Goal: Information Seeking & Learning: Learn about a topic

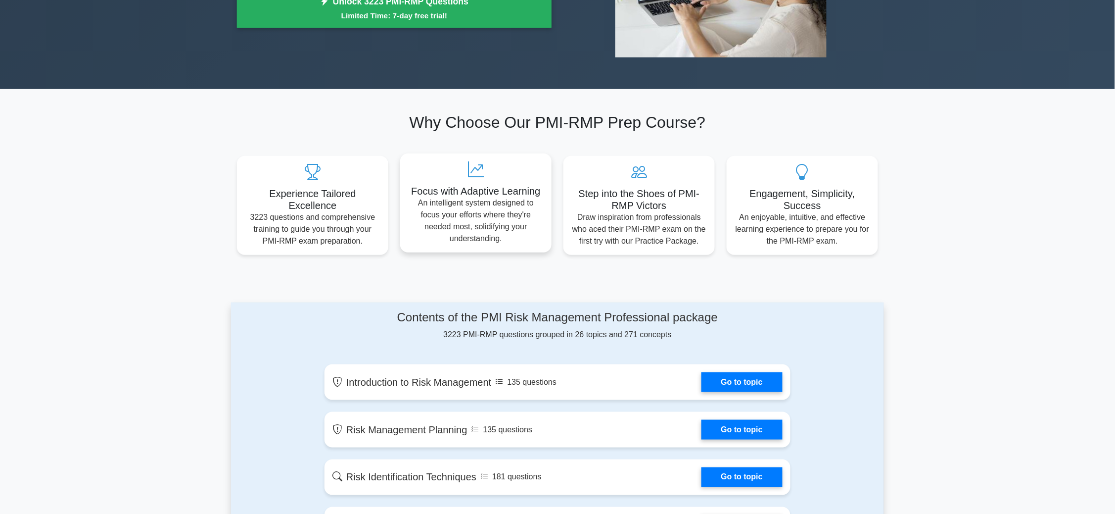
scroll to position [74, 0]
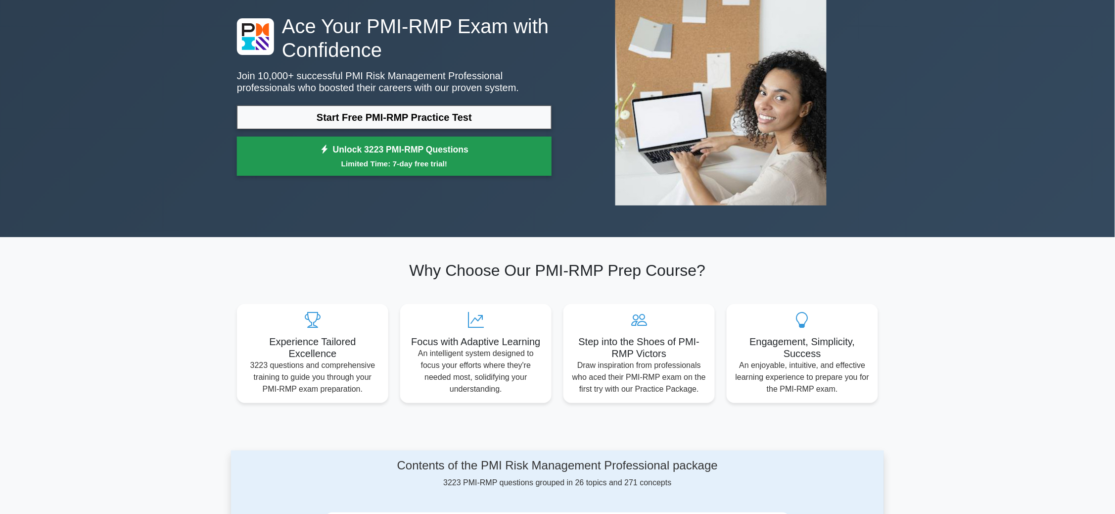
click at [397, 153] on link "Unlock 3223 PMI-RMP Questions Limited Time: 7-day free trial!" at bounding box center [394, 157] width 315 height 40
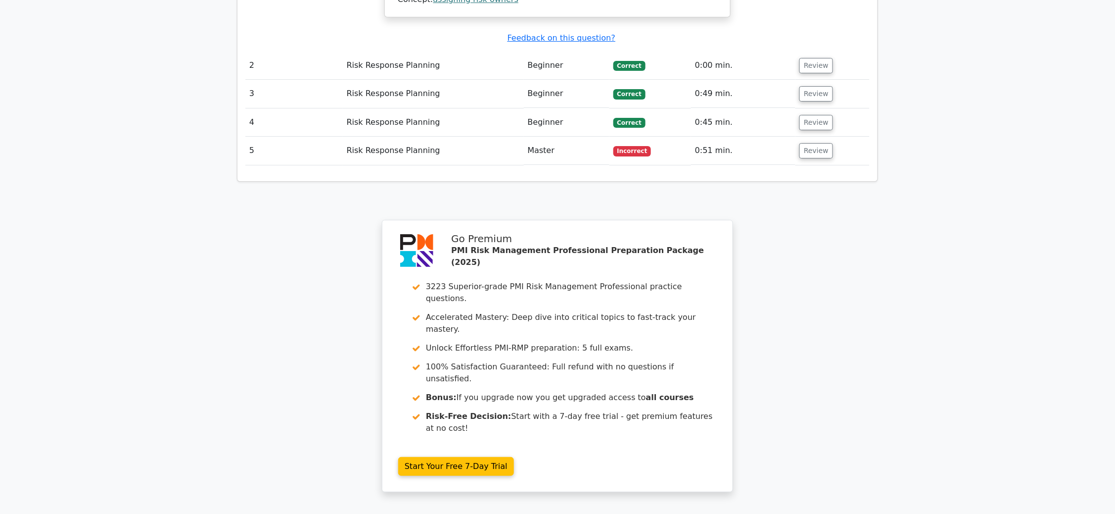
scroll to position [1323, 0]
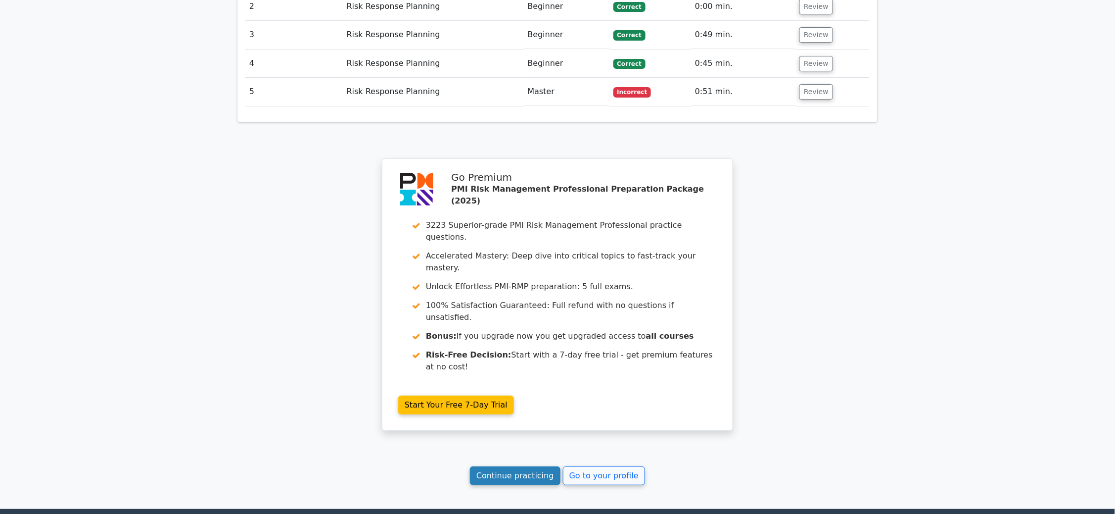
click at [515, 466] on link "Continue practicing" at bounding box center [515, 475] width 91 height 19
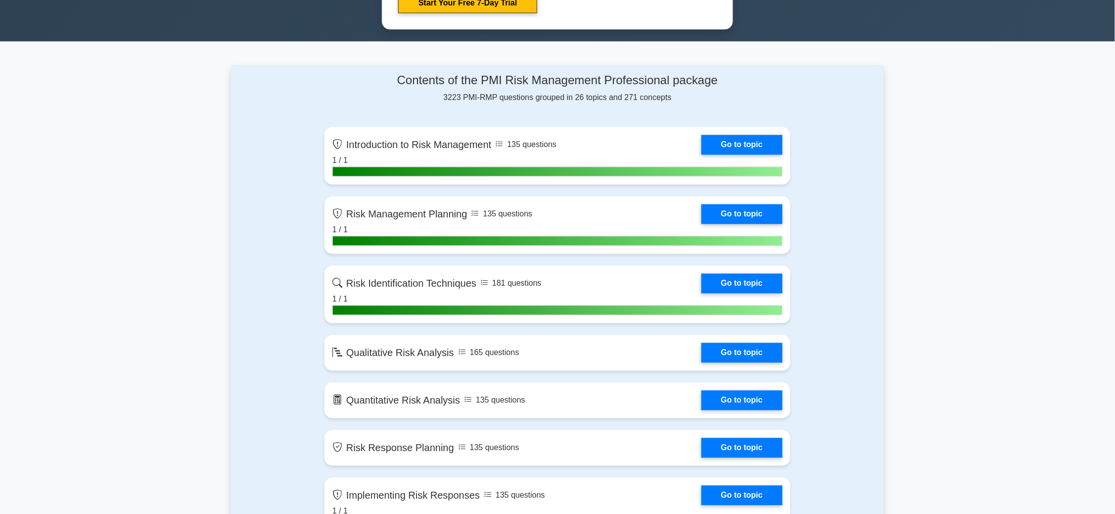
scroll to position [668, 0]
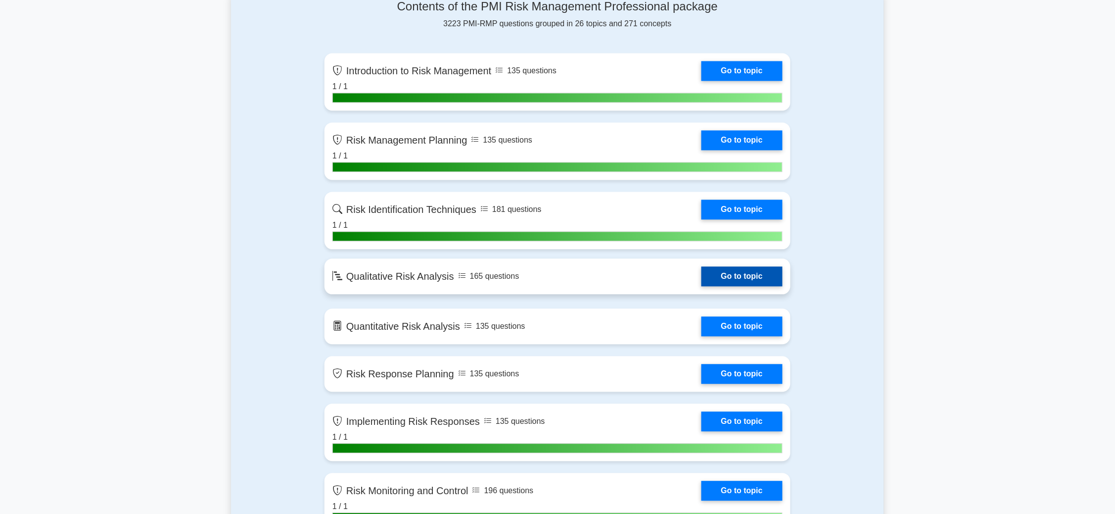
click at [702, 277] on link "Go to topic" at bounding box center [742, 277] width 81 height 20
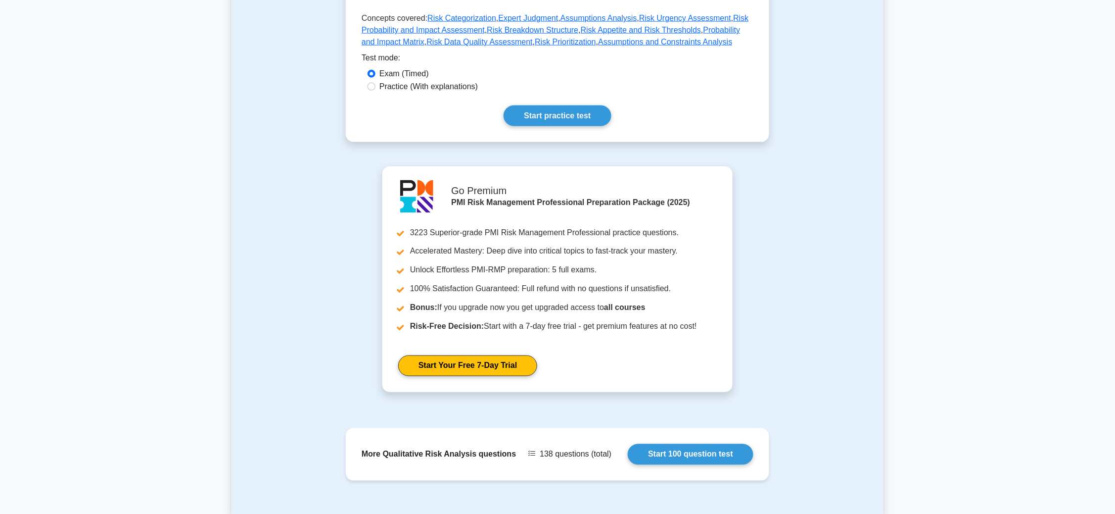
scroll to position [348, 0]
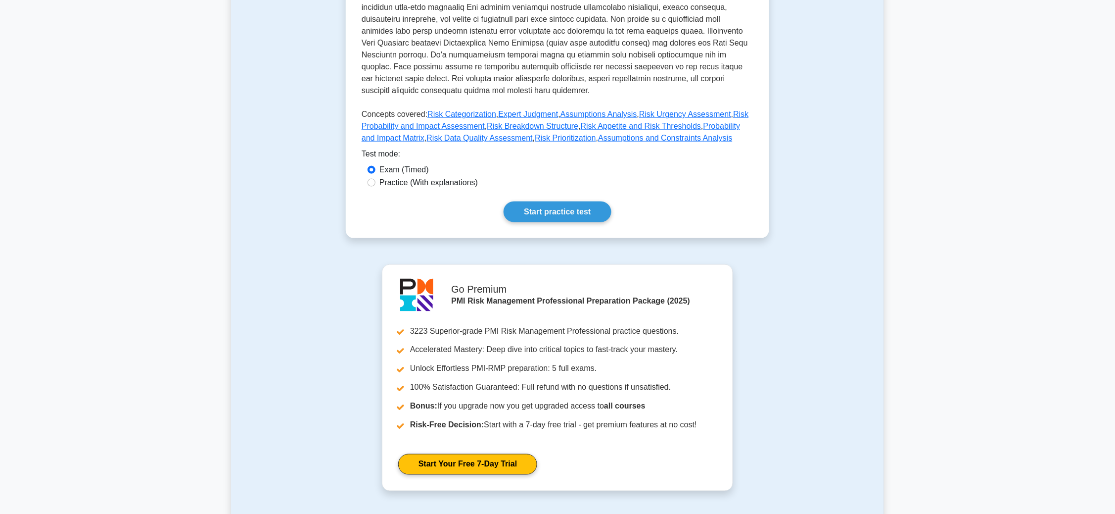
click at [387, 177] on label "Practice (With explanations)" at bounding box center [429, 183] width 98 height 12
click at [376, 179] on input "Practice (With explanations)" at bounding box center [372, 183] width 8 height 8
radio input "true"
click at [544, 201] on link "Start practice test" at bounding box center [557, 211] width 107 height 21
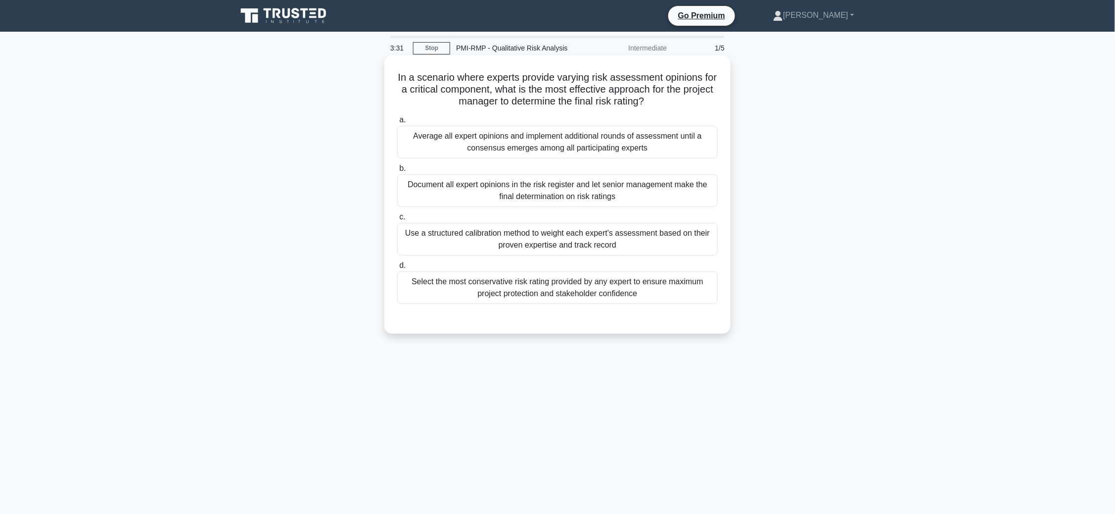
click at [482, 144] on div "Average all expert opinions and implement additional rounds of assessment until…" at bounding box center [557, 142] width 321 height 33
click at [397, 123] on input "a. Average all expert opinions and implement additional rounds of assessment un…" at bounding box center [397, 120] width 0 height 6
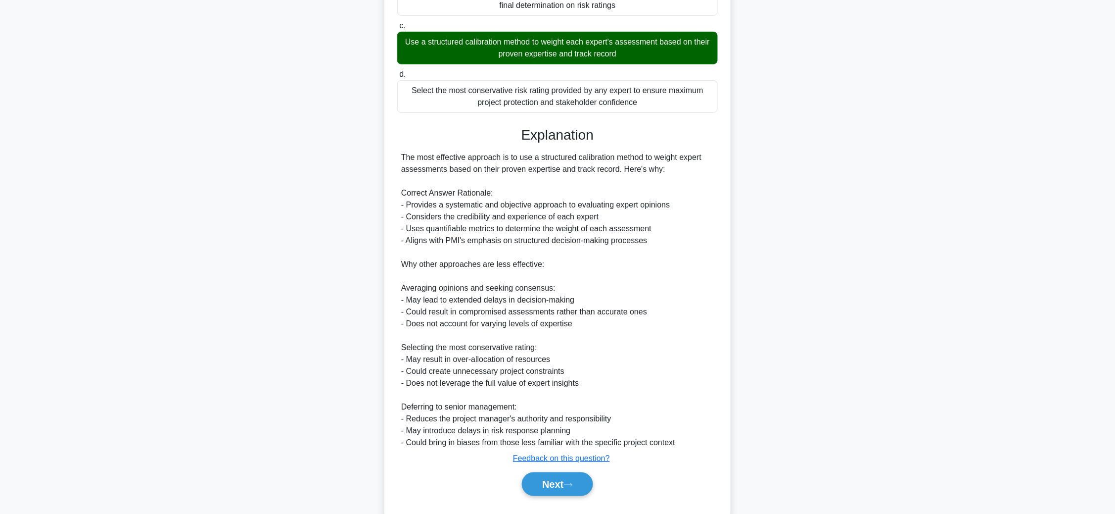
scroll to position [216, 0]
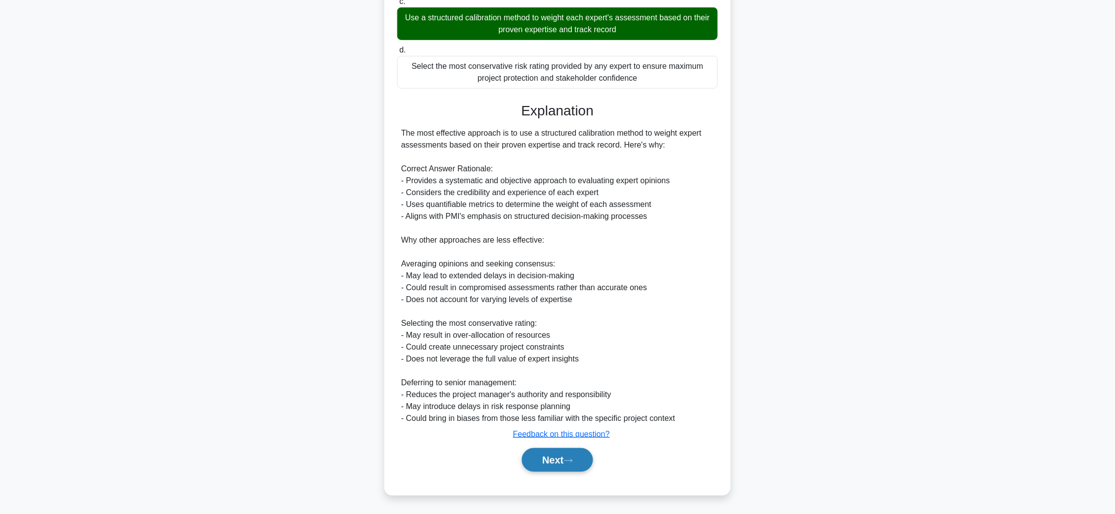
click at [544, 453] on button "Next" at bounding box center [557, 460] width 71 height 24
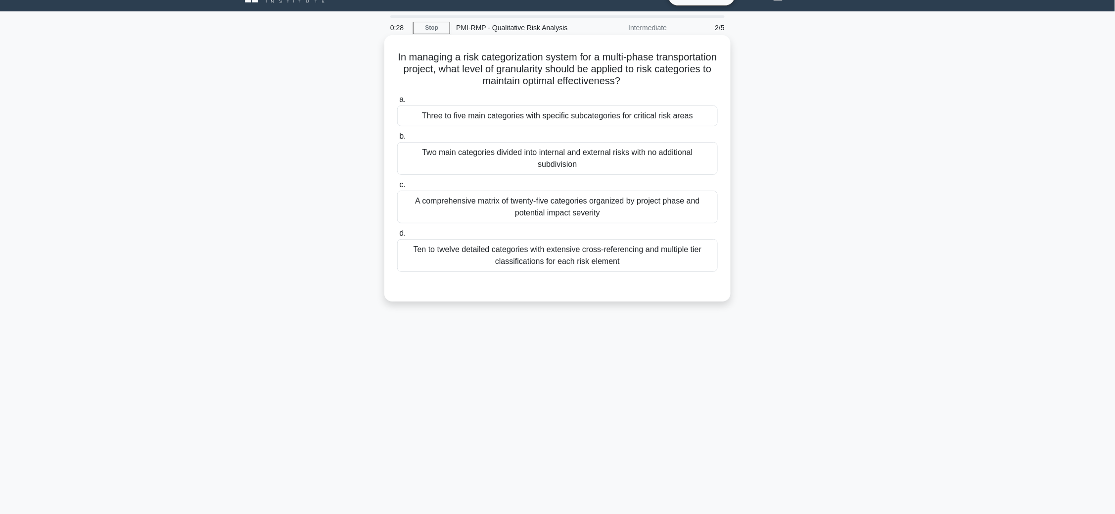
click at [550, 120] on div "Three to five main categories with specific subcategories for critical risk are…" at bounding box center [557, 115] width 321 height 21
click at [397, 103] on input "a. Three to five main categories with specific subcategories for critical risk …" at bounding box center [397, 99] width 0 height 6
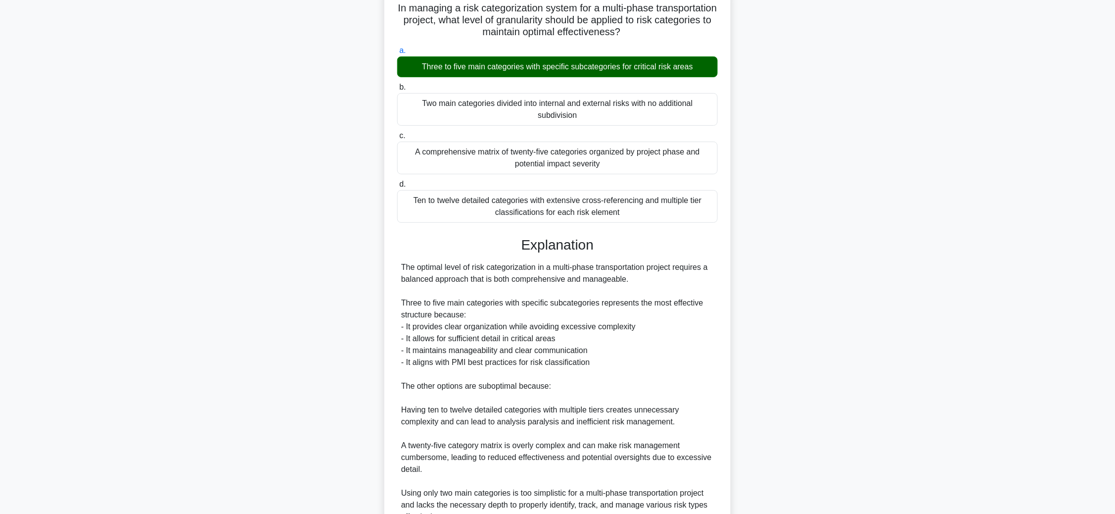
scroll to position [95, 0]
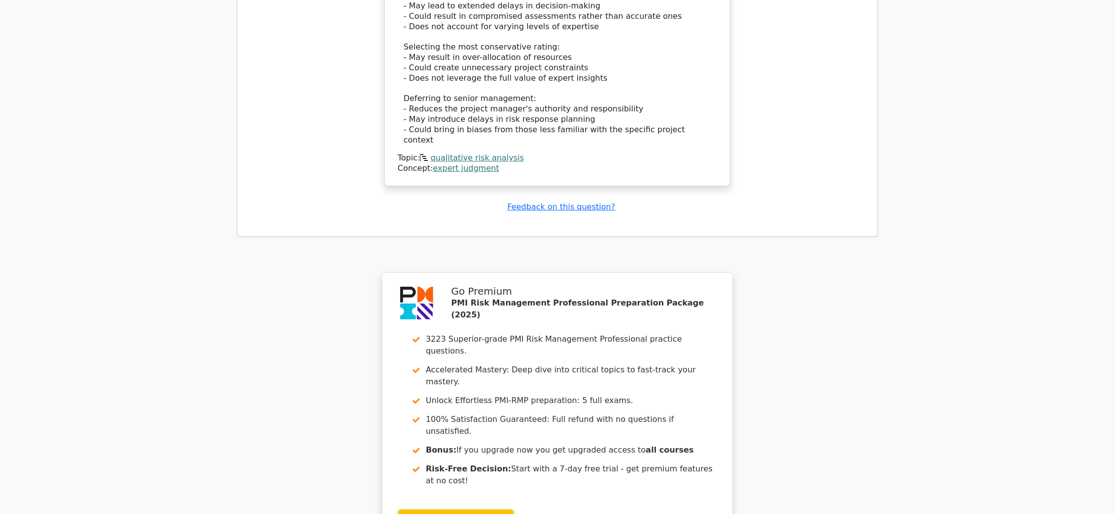
scroll to position [1336, 0]
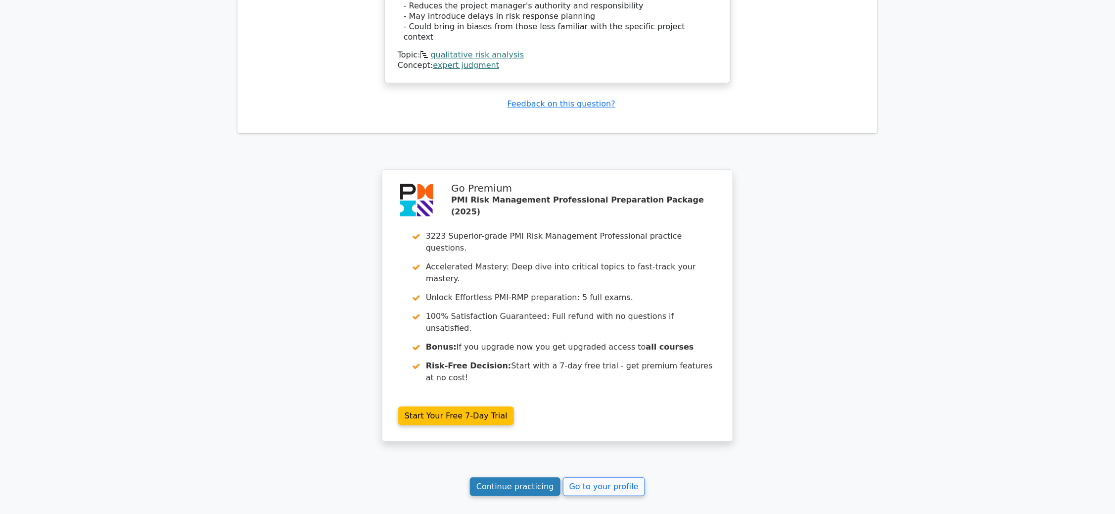
click at [509, 477] on link "Continue practicing" at bounding box center [515, 486] width 91 height 19
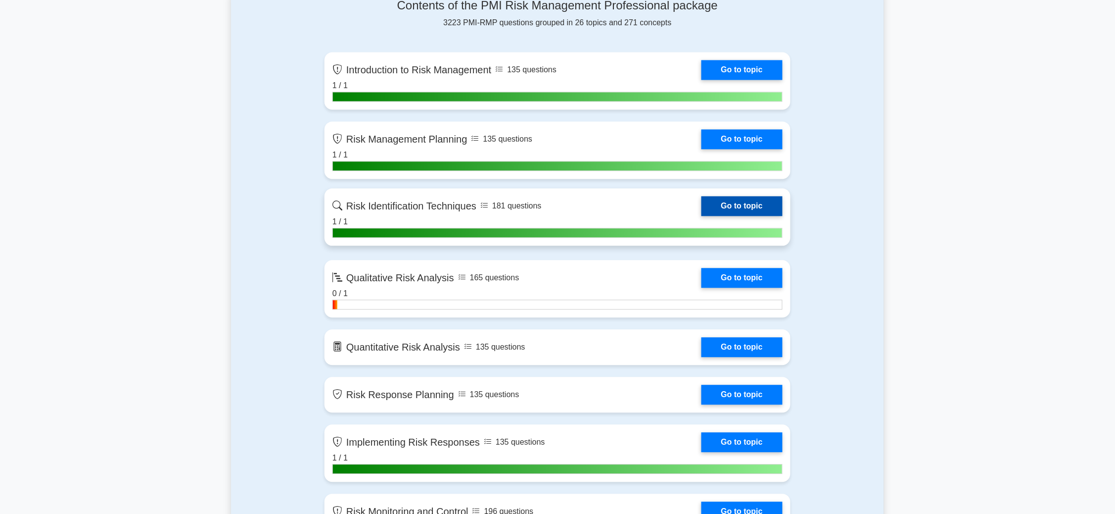
scroll to position [816, 0]
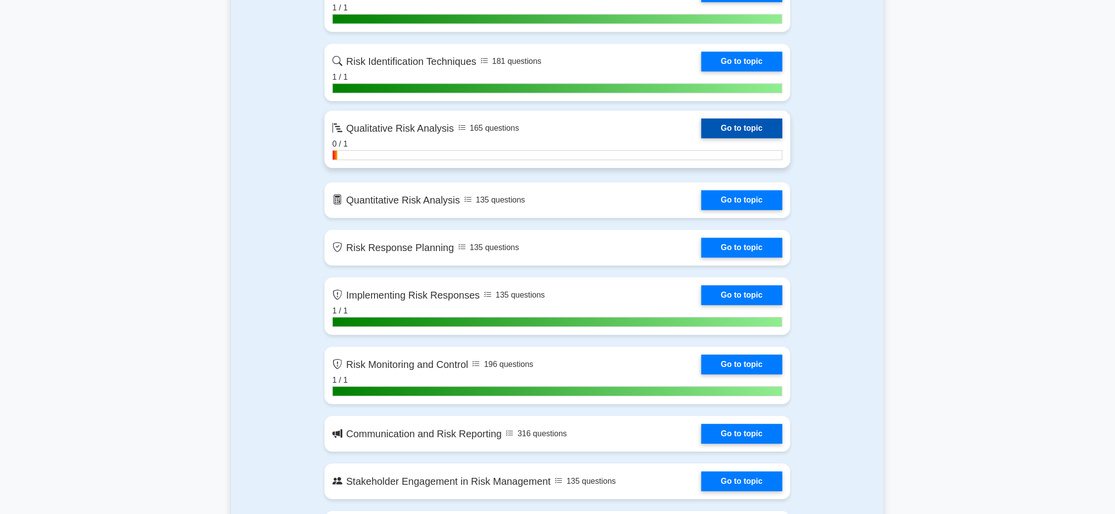
click at [720, 125] on link "Go to topic" at bounding box center [742, 128] width 81 height 20
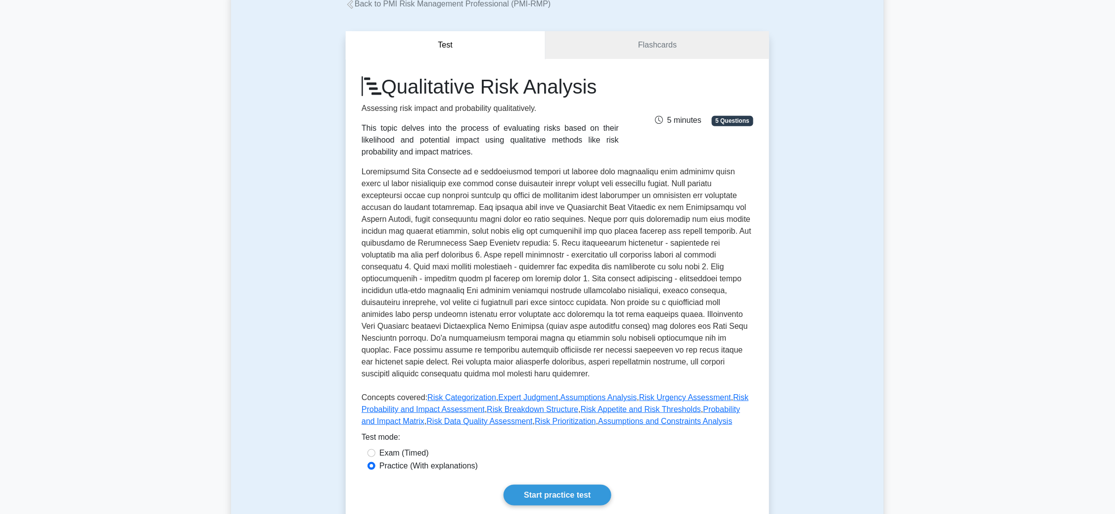
scroll to position [297, 0]
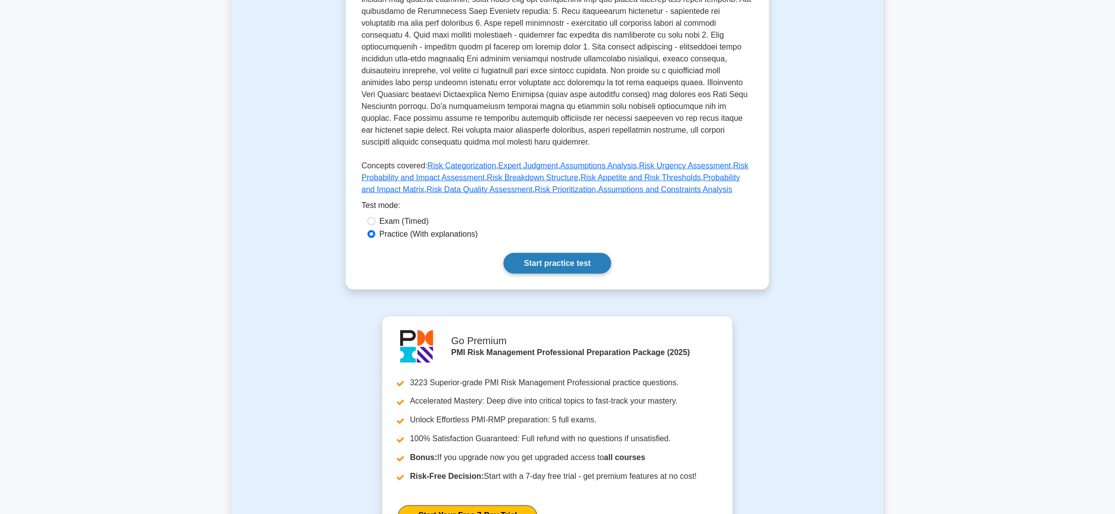
click at [556, 253] on link "Start practice test" at bounding box center [557, 263] width 107 height 21
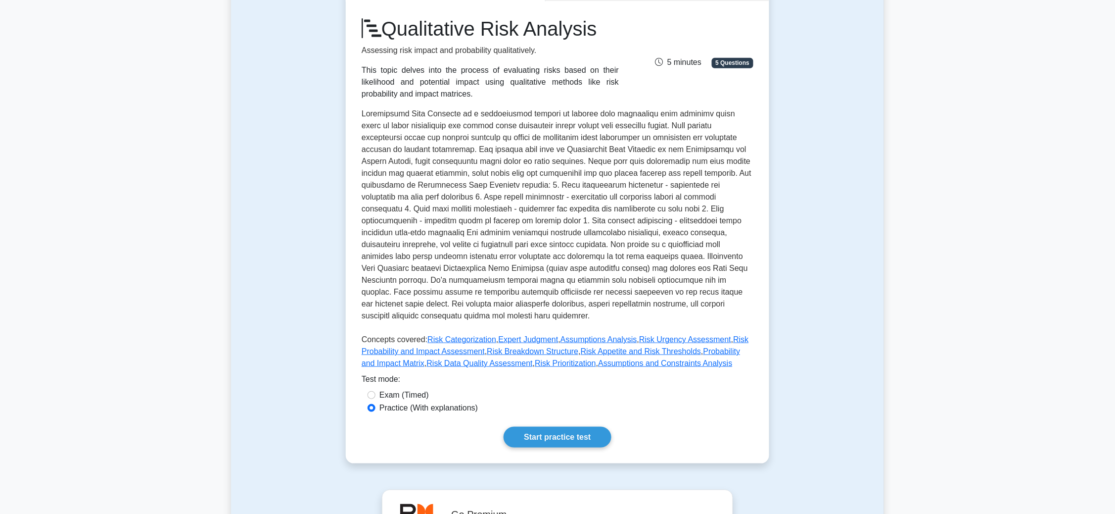
scroll to position [0, 0]
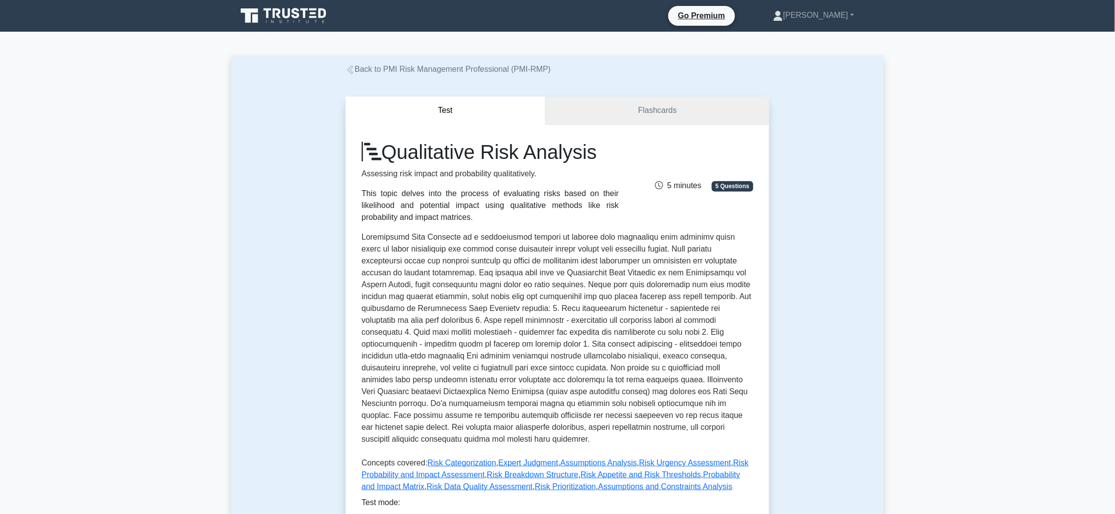
click at [664, 109] on link "Flashcards" at bounding box center [658, 110] width 224 height 28
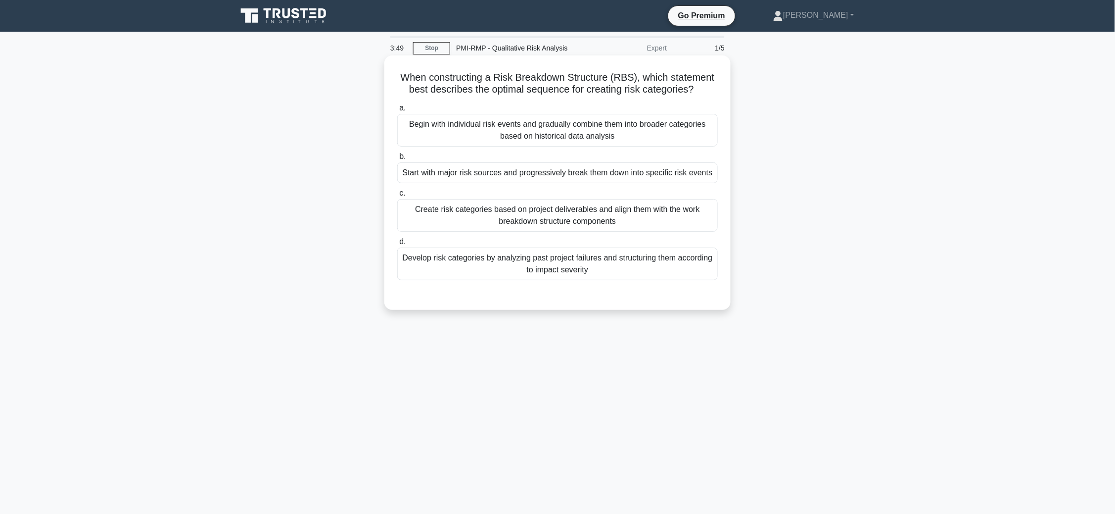
click at [519, 175] on div "Start with major risk sources and progressively break them down into specific r…" at bounding box center [557, 172] width 321 height 21
click at [397, 160] on input "b. Start with major risk sources and progressively break them down into specifi…" at bounding box center [397, 156] width 0 height 6
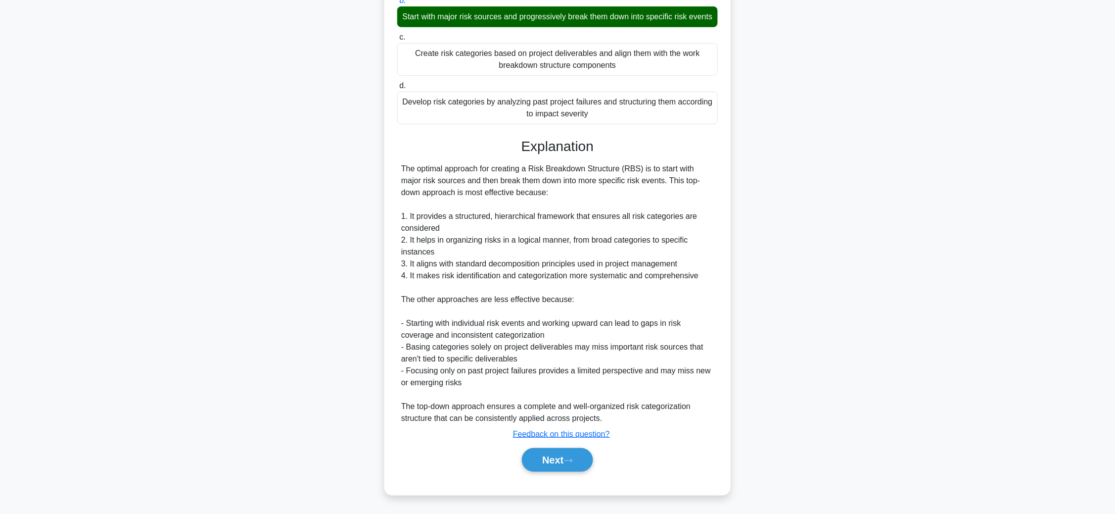
scroll to position [169, 0]
click at [547, 459] on button "Next" at bounding box center [557, 460] width 71 height 24
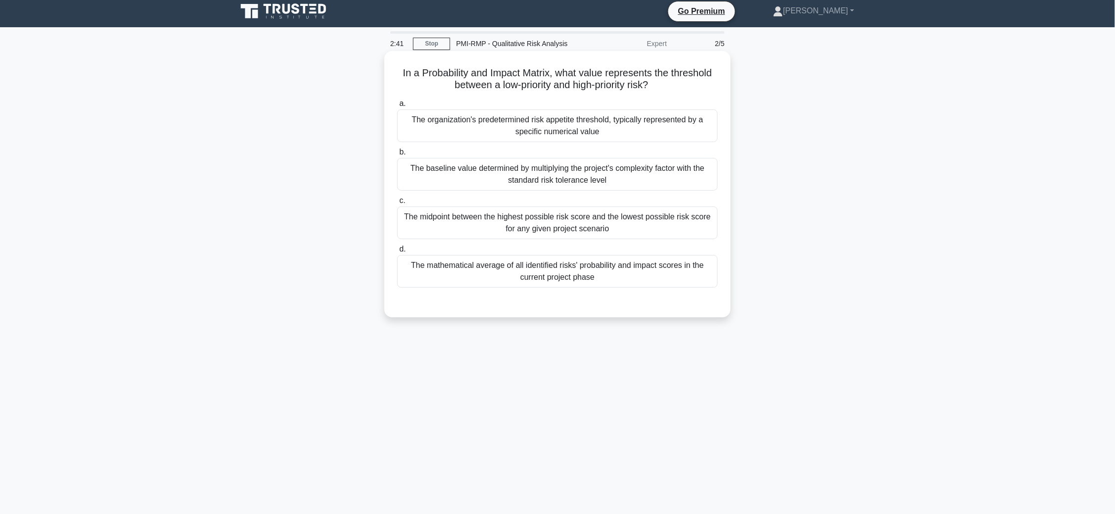
scroll to position [0, 0]
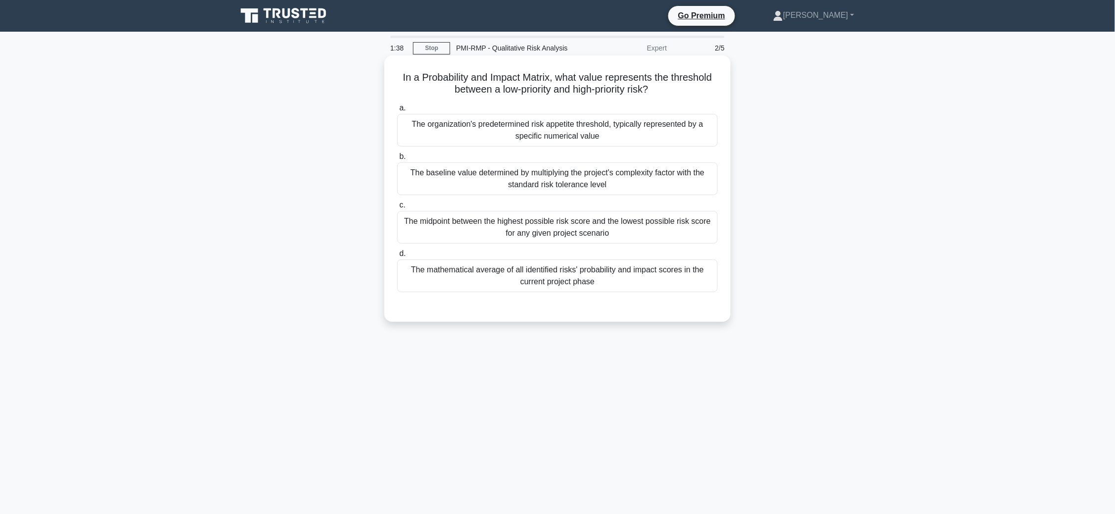
click at [506, 136] on div "The organization's predetermined risk appetite threshold, typically represented…" at bounding box center [557, 130] width 321 height 33
click at [397, 111] on input "a. The organization's predetermined risk appetite threshold, typically represen…" at bounding box center [397, 108] width 0 height 6
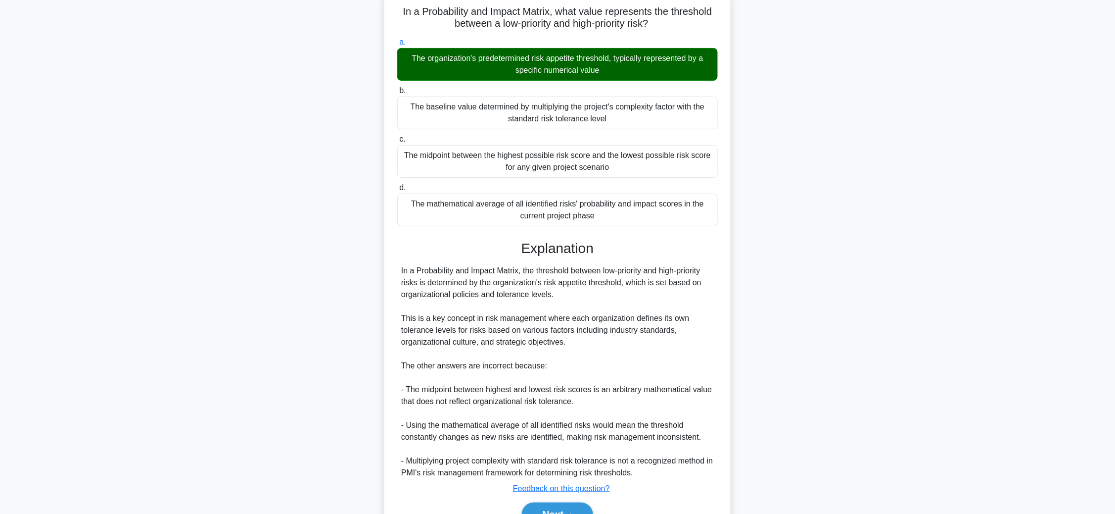
scroll to position [121, 0]
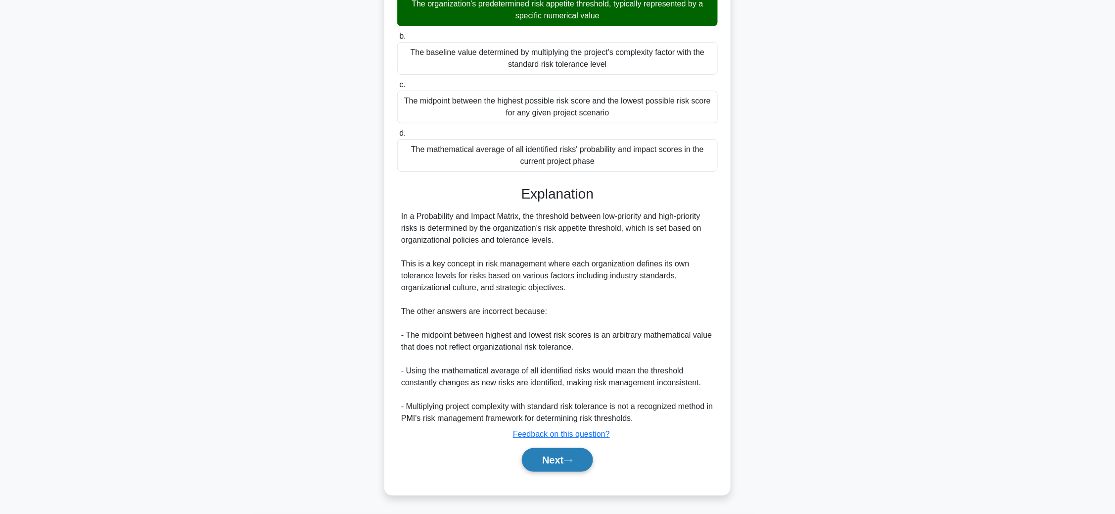
click at [551, 455] on button "Next" at bounding box center [557, 460] width 71 height 24
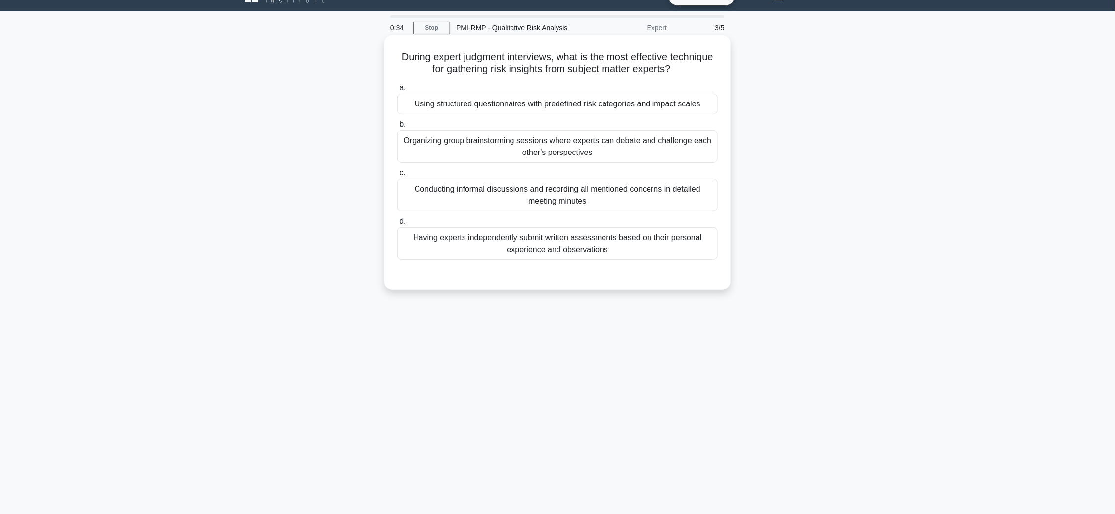
click at [488, 108] on div "Using structured questionnaires with predefined risk categories and impact scal…" at bounding box center [557, 104] width 321 height 21
click at [397, 91] on input "a. Using structured questionnaires with predefined risk categories and impact s…" at bounding box center [397, 88] width 0 height 6
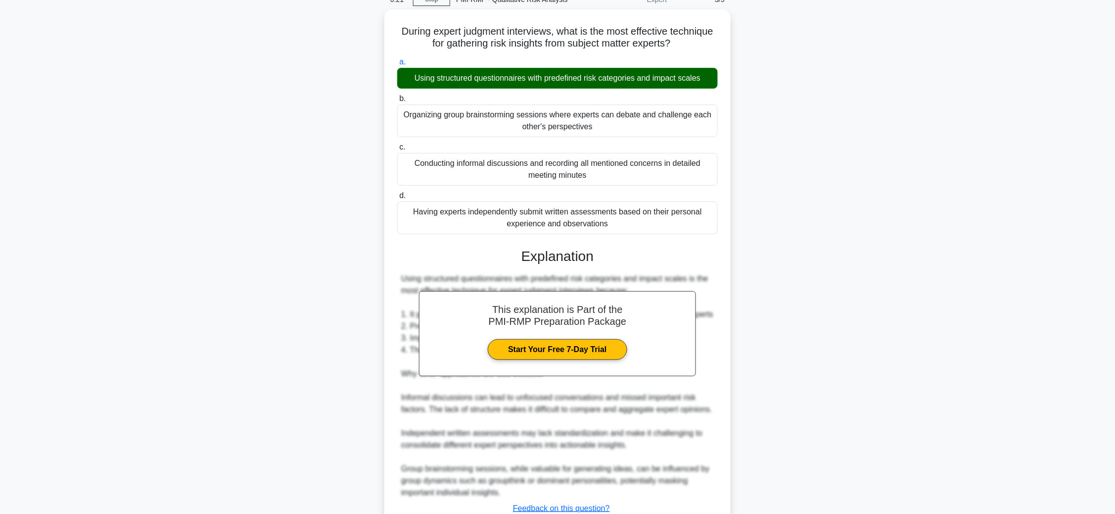
scroll to position [74, 0]
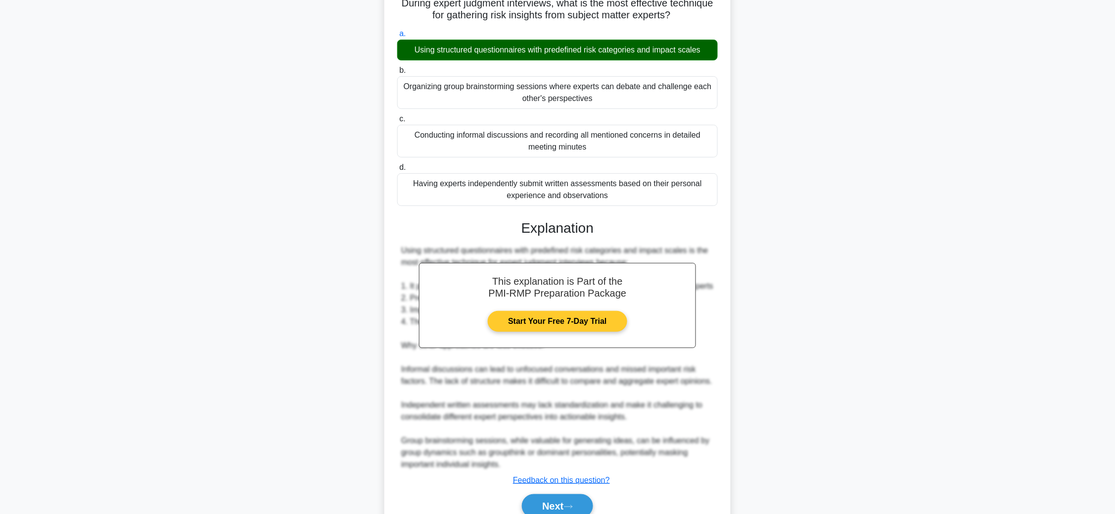
click at [557, 321] on link "Start Your Free 7-Day Trial" at bounding box center [557, 321] width 139 height 21
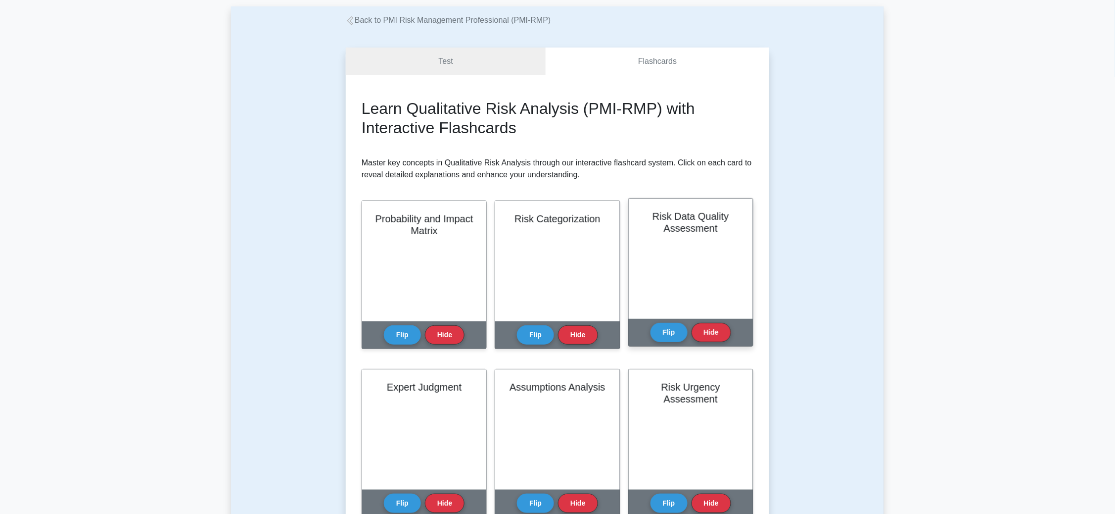
scroll to position [74, 0]
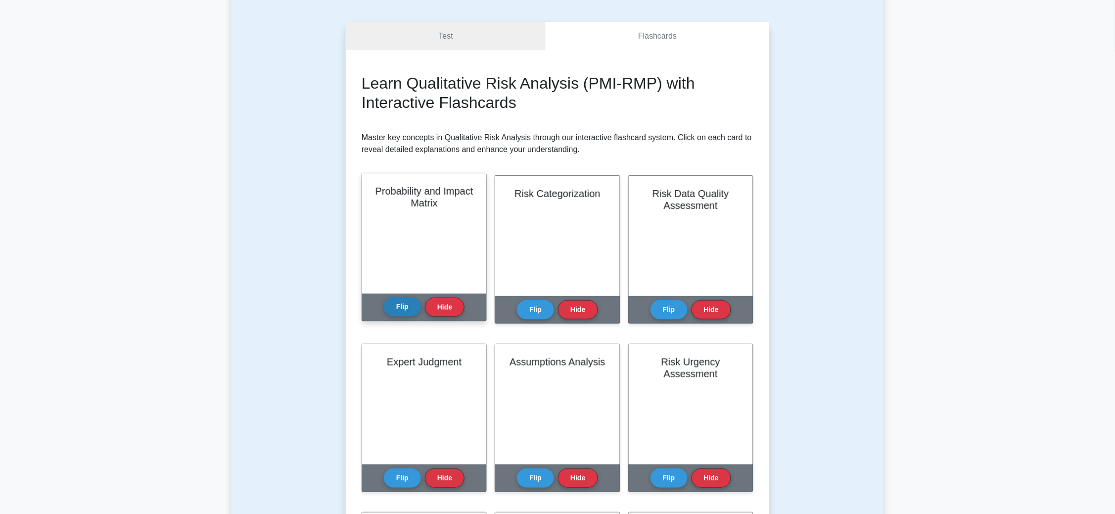
click at [397, 308] on button "Flip" at bounding box center [402, 306] width 37 height 19
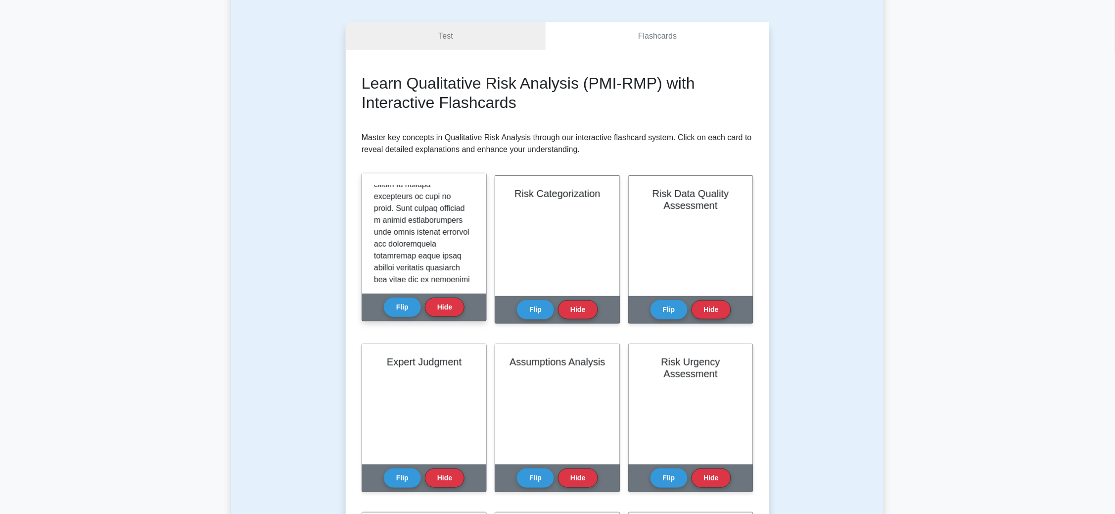
scroll to position [73, 0]
drag, startPoint x: 473, startPoint y: 190, endPoint x: 470, endPoint y: 195, distance: 6.2
click at [470, 195] on div at bounding box center [424, 233] width 100 height 96
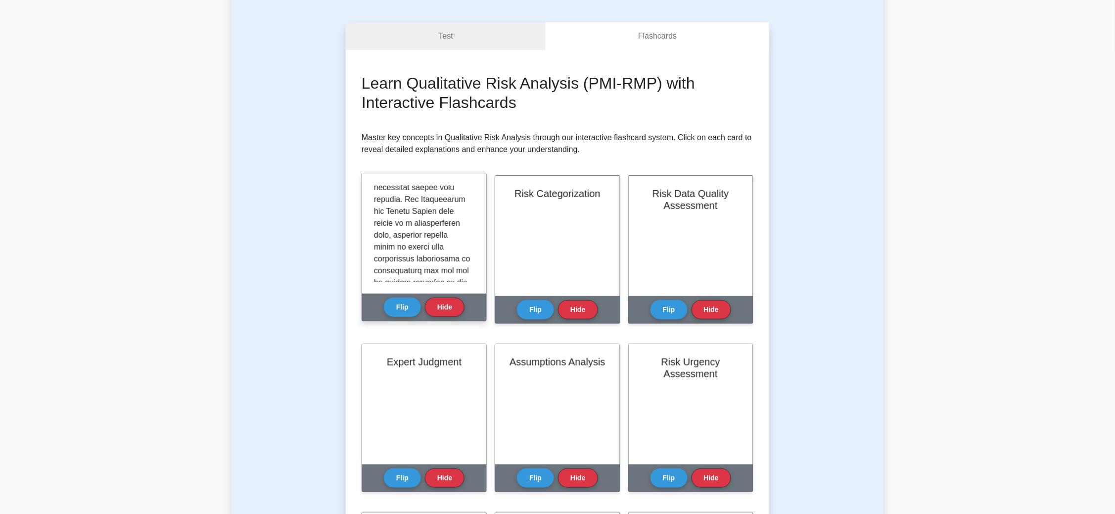
click at [475, 257] on div at bounding box center [424, 233] width 100 height 96
click at [476, 278] on div at bounding box center [424, 233] width 124 height 120
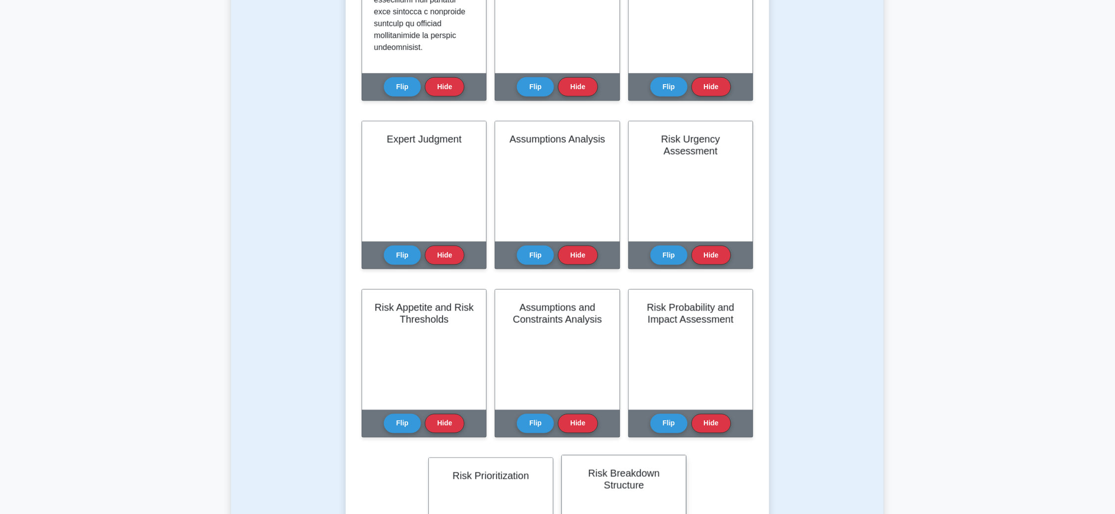
scroll to position [74, 0]
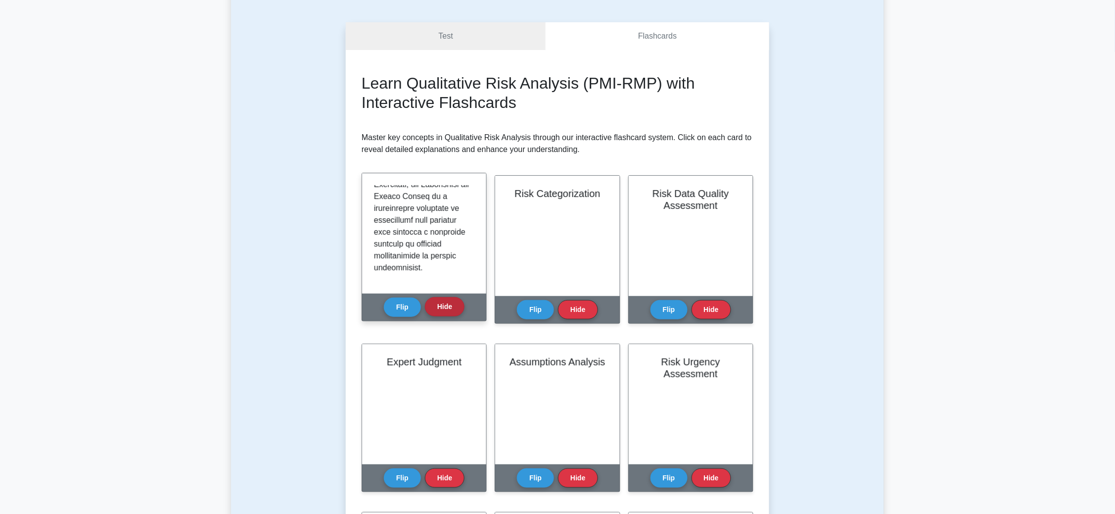
click at [449, 304] on button "Hide" at bounding box center [445, 306] width 40 height 19
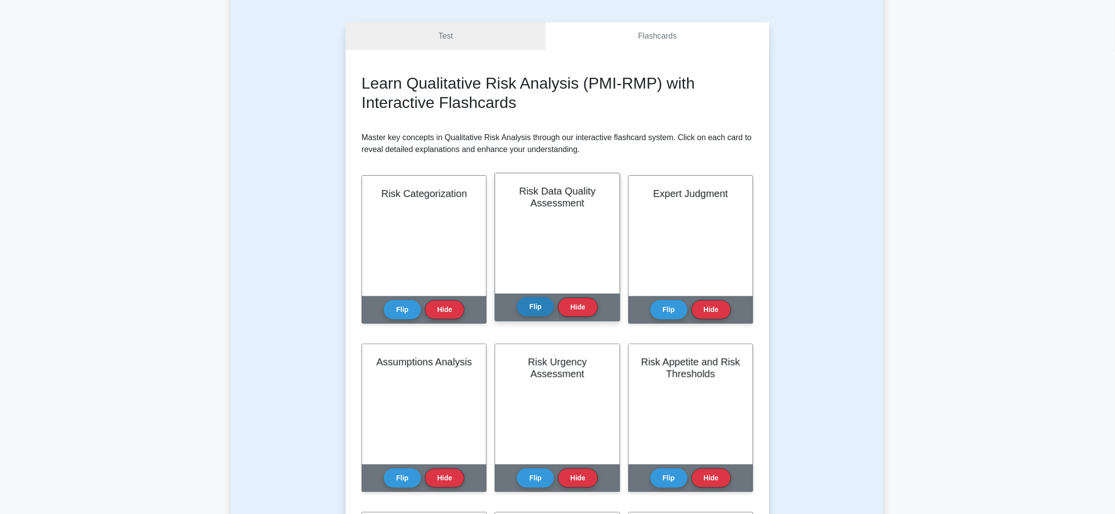
click at [535, 307] on button "Flip" at bounding box center [535, 306] width 37 height 19
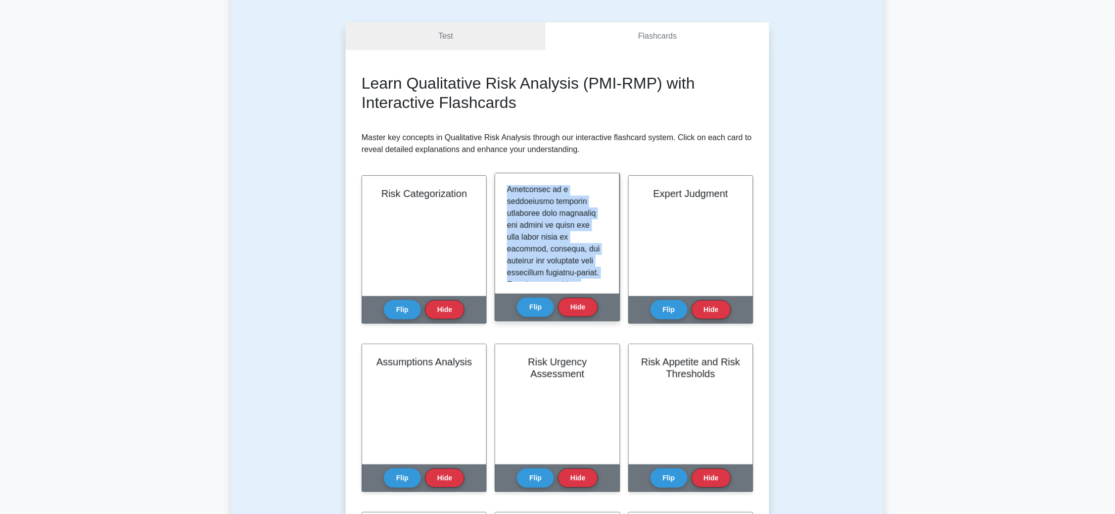
scroll to position [0, 0]
drag, startPoint x: 563, startPoint y: 270, endPoint x: 500, endPoint y: 181, distance: 108.7
click at [500, 181] on div at bounding box center [557, 233] width 124 height 120
copy div "Risk Data Quality Assessment is a qualitative analysis technique that evaluates…"
click at [572, 305] on button "Hide" at bounding box center [578, 306] width 40 height 19
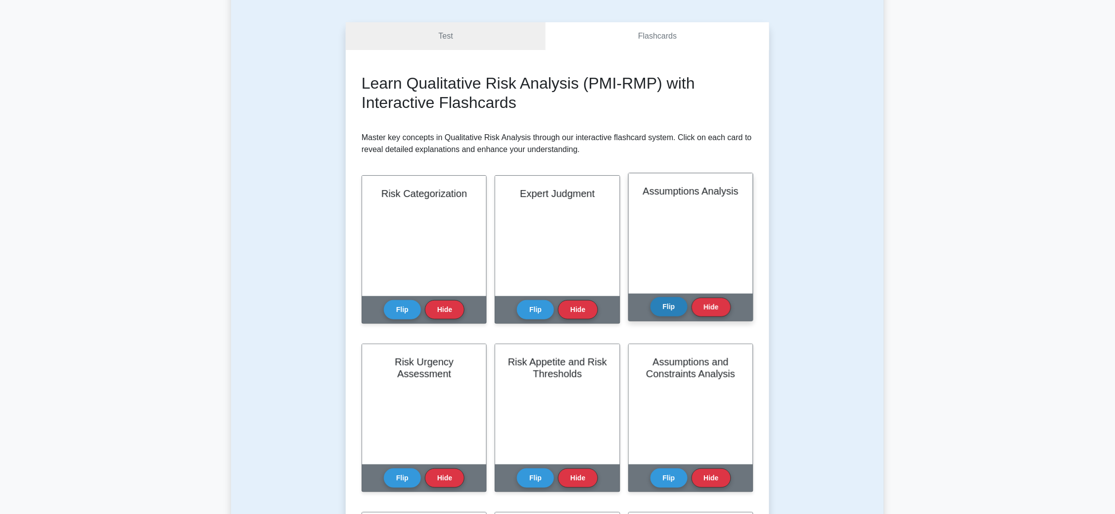
click at [669, 305] on button "Flip" at bounding box center [669, 306] width 37 height 19
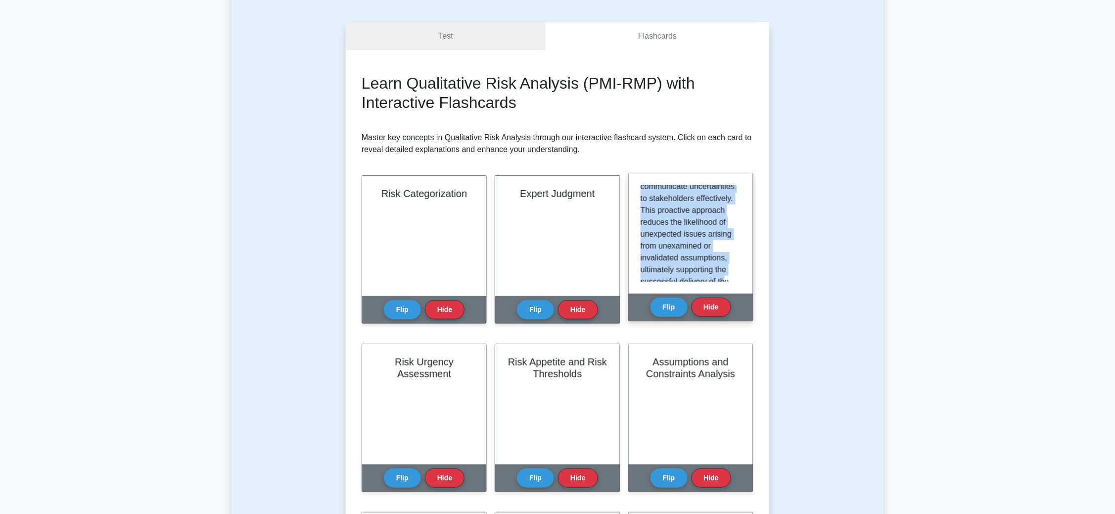
scroll to position [897, 0]
drag, startPoint x: 642, startPoint y: 190, endPoint x: 721, endPoint y: 284, distance: 122.9
click at [721, 284] on div "Assumptions Analysis is a qualitative risk assessment technique that involves e…" at bounding box center [691, 233] width 124 height 120
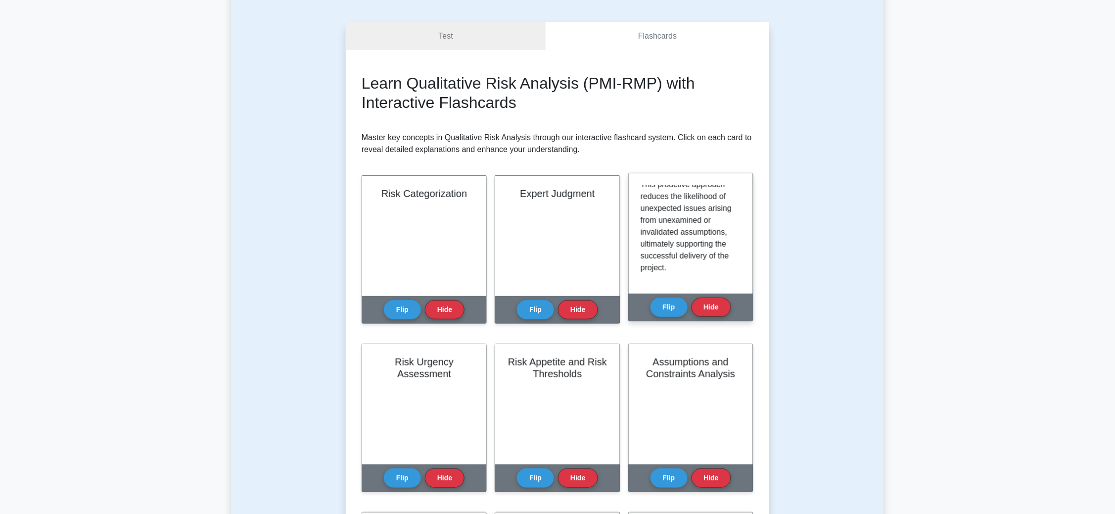
drag, startPoint x: 688, startPoint y: 264, endPoint x: 670, endPoint y: 269, distance: 19.4
click at [670, 269] on p "Assumptions Analysis contributes to a more realistic project plan and enhances …" at bounding box center [689, 142] width 96 height 261
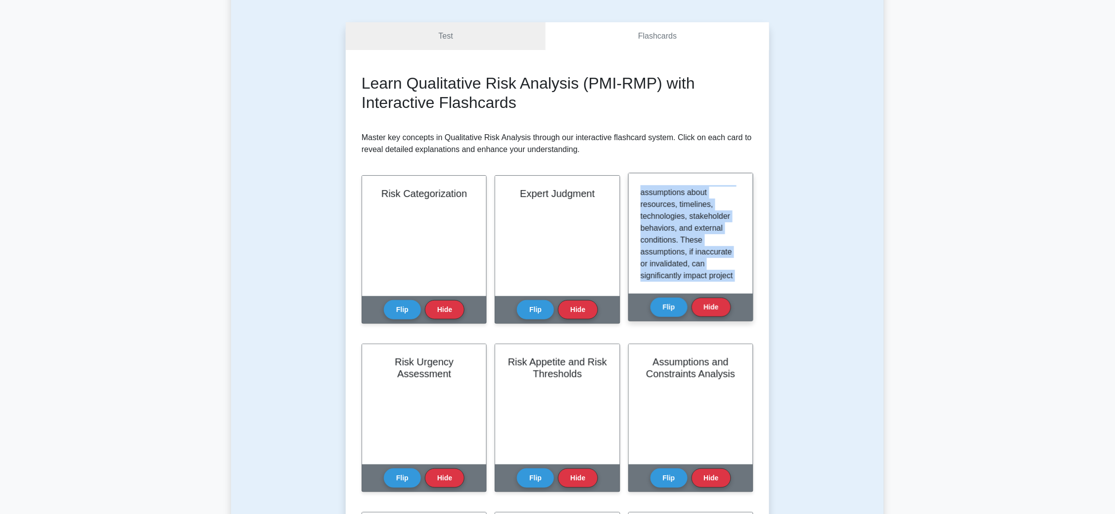
scroll to position [0, 0]
drag, startPoint x: 669, startPoint y: 270, endPoint x: 642, endPoint y: 179, distance: 94.9
click at [642, 179] on div "Assumptions Analysis is a qualitative risk assessment technique that involves e…" at bounding box center [691, 233] width 124 height 120
copy div "Assumptions Analysis is a qualitative risk assessment technique that involves e…"
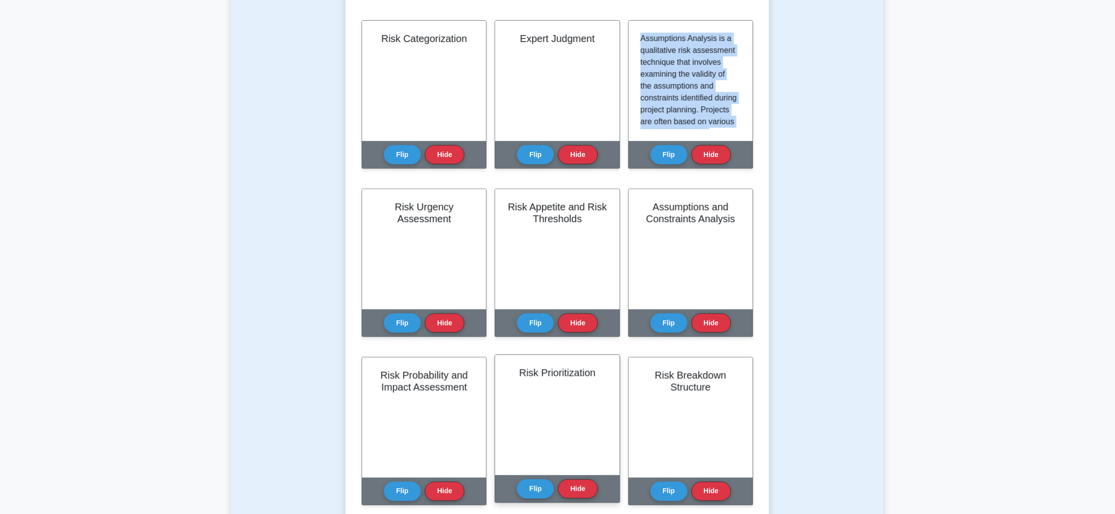
scroll to position [148, 0]
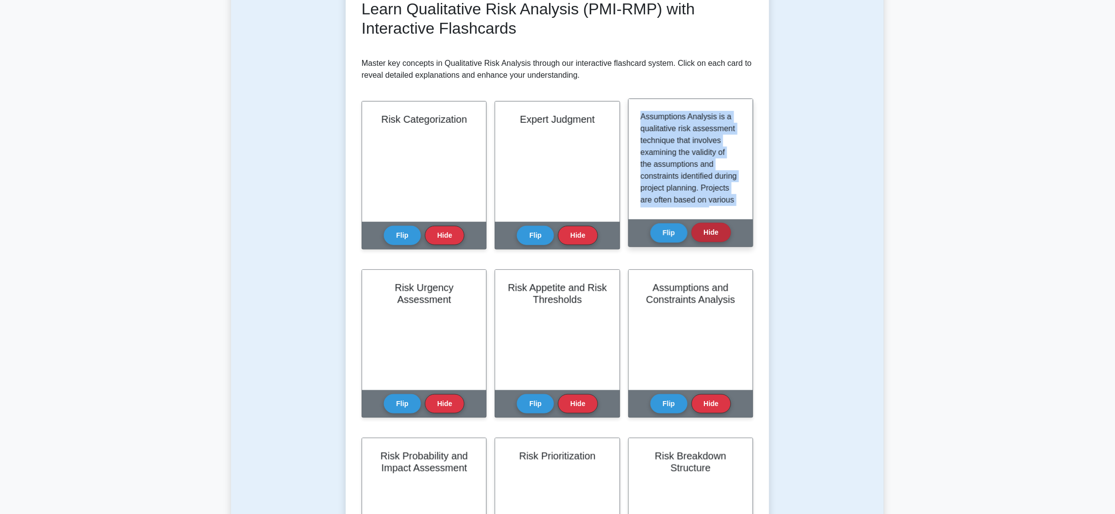
click at [715, 229] on button "Hide" at bounding box center [712, 232] width 40 height 19
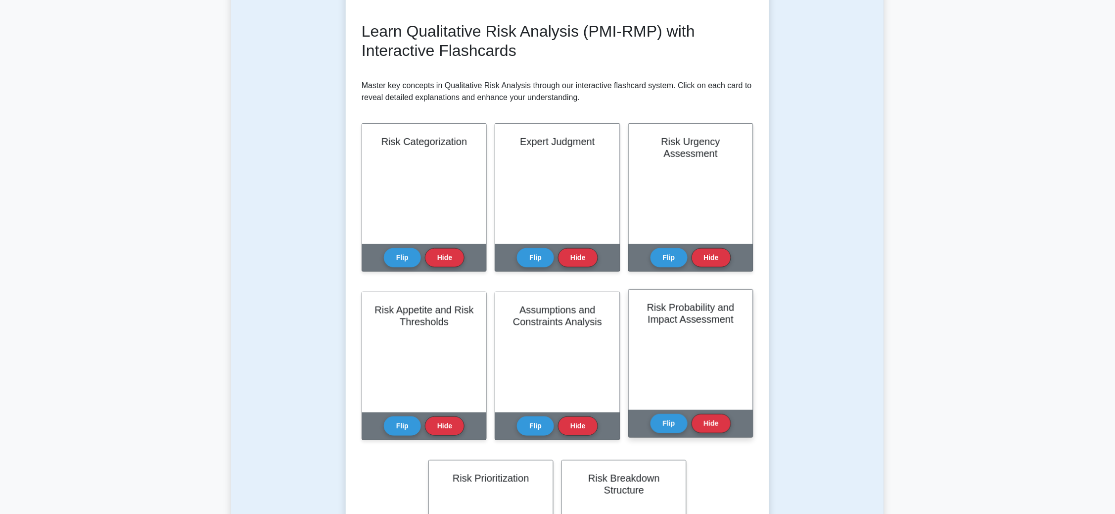
scroll to position [222, 0]
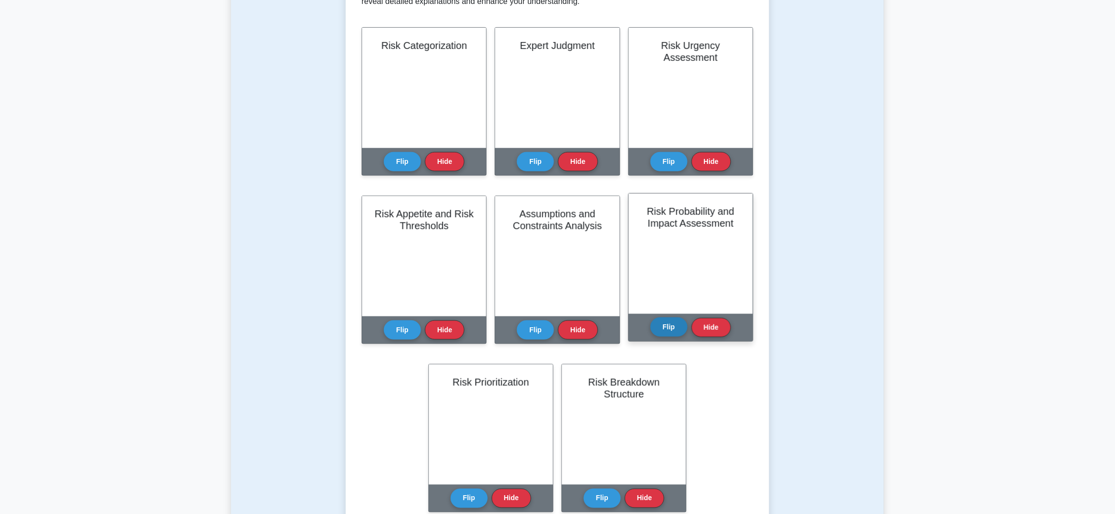
click at [671, 325] on button "Flip" at bounding box center [669, 326] width 37 height 19
click at [666, 324] on button "Flip" at bounding box center [669, 326] width 37 height 19
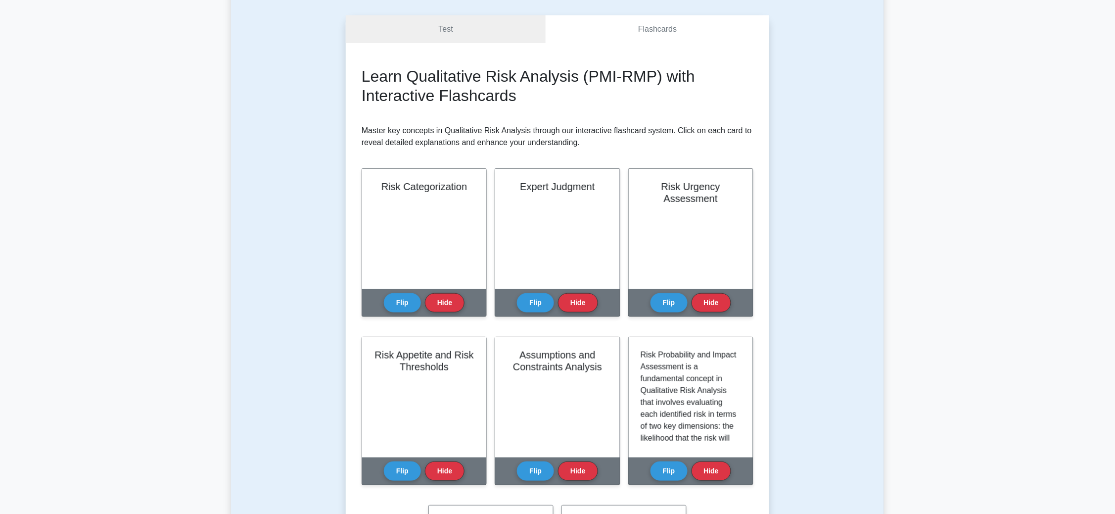
scroll to position [0, 0]
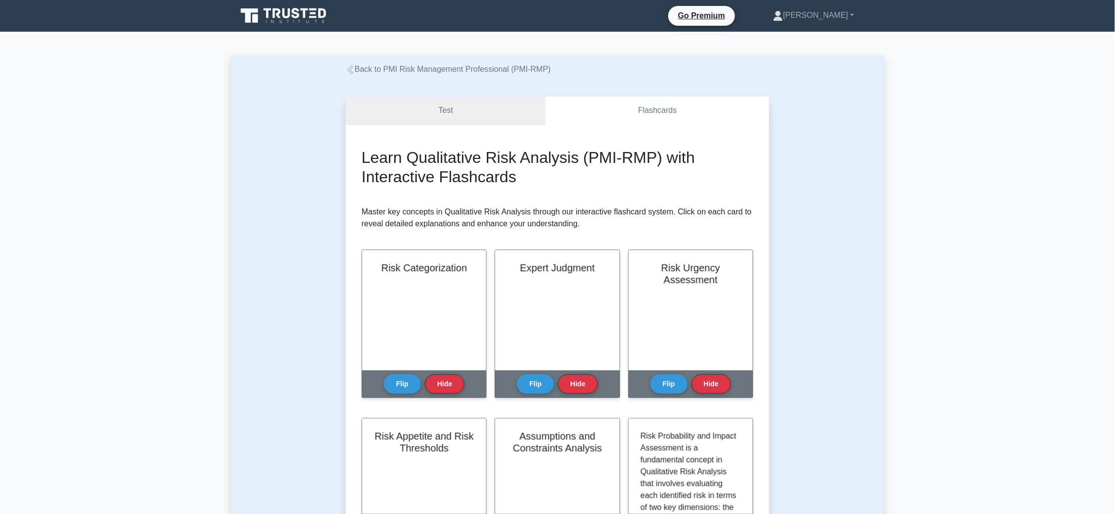
click at [451, 105] on link "Test" at bounding box center [446, 110] width 200 height 28
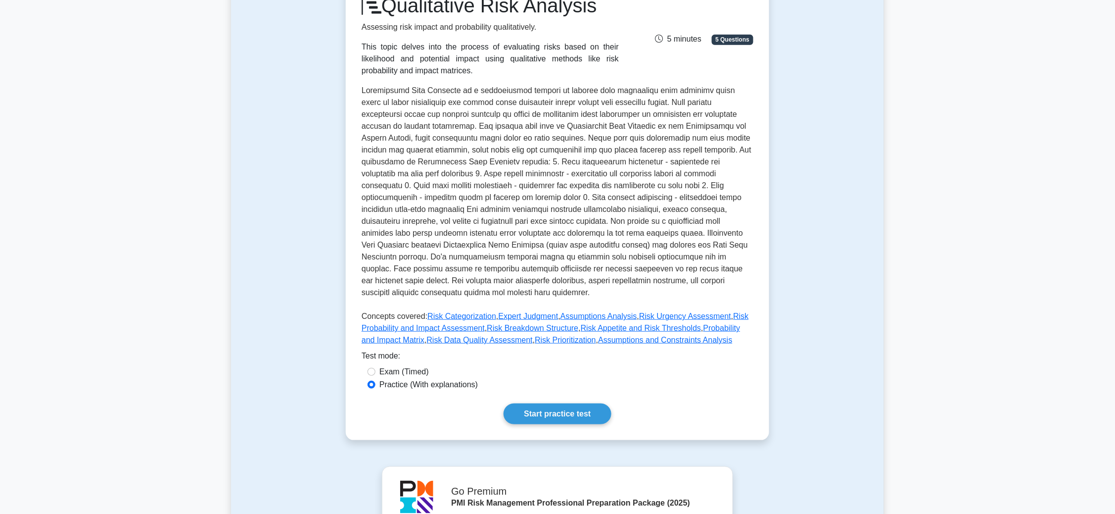
scroll to position [222, 0]
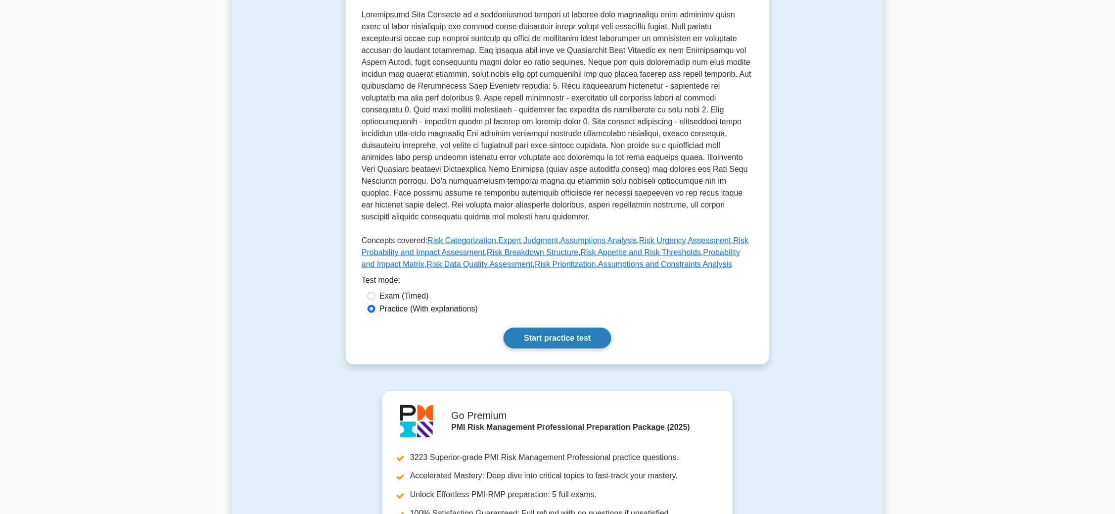
click at [557, 328] on link "Start practice test" at bounding box center [557, 338] width 107 height 21
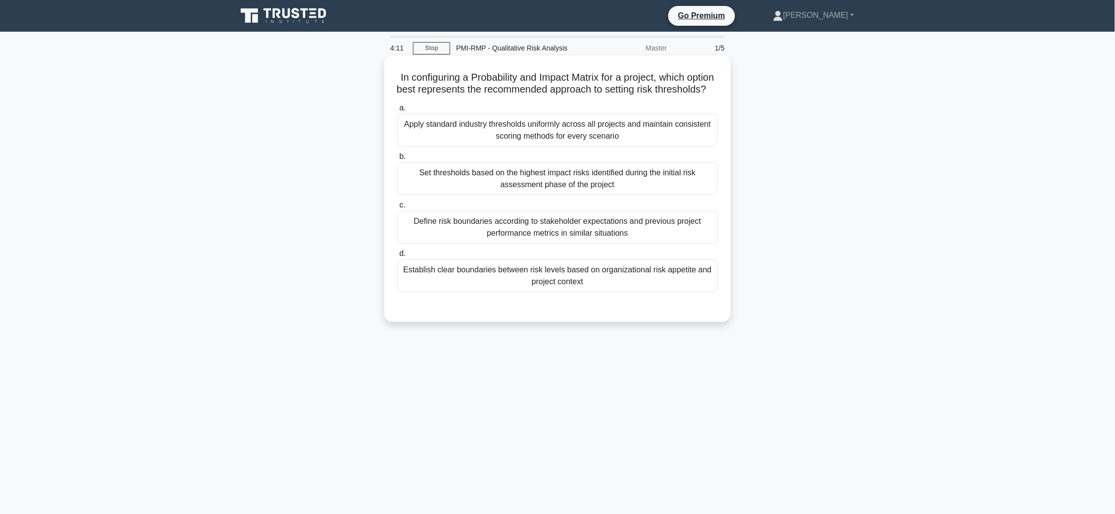
click at [490, 292] on div "Establish clear boundaries between risk levels based on organizational risk app…" at bounding box center [557, 275] width 321 height 33
click at [397, 257] on input "d. Establish clear boundaries between risk levels based on organizational risk …" at bounding box center [397, 253] width 0 height 6
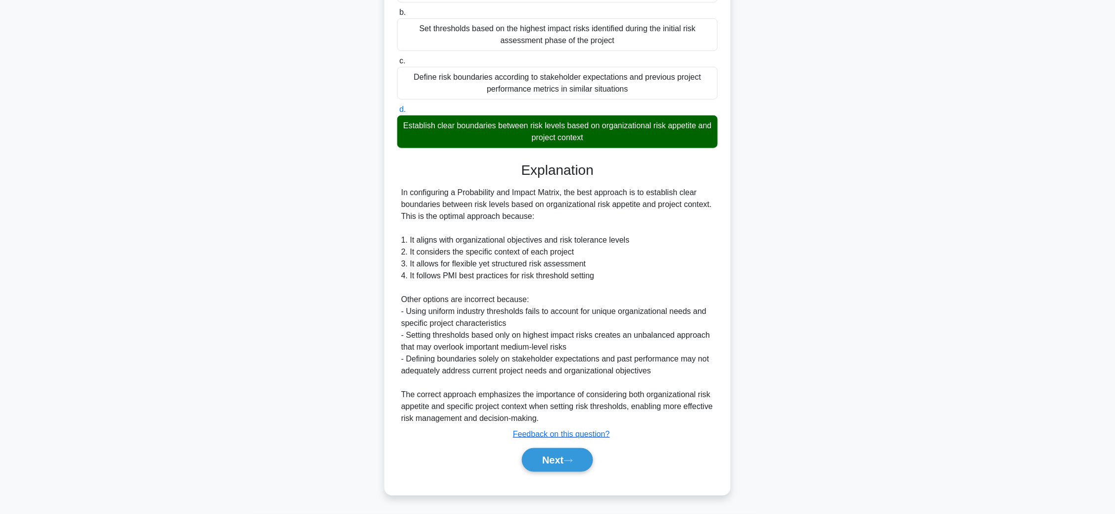
scroll to position [157, 0]
click at [542, 456] on button "Next" at bounding box center [557, 460] width 71 height 24
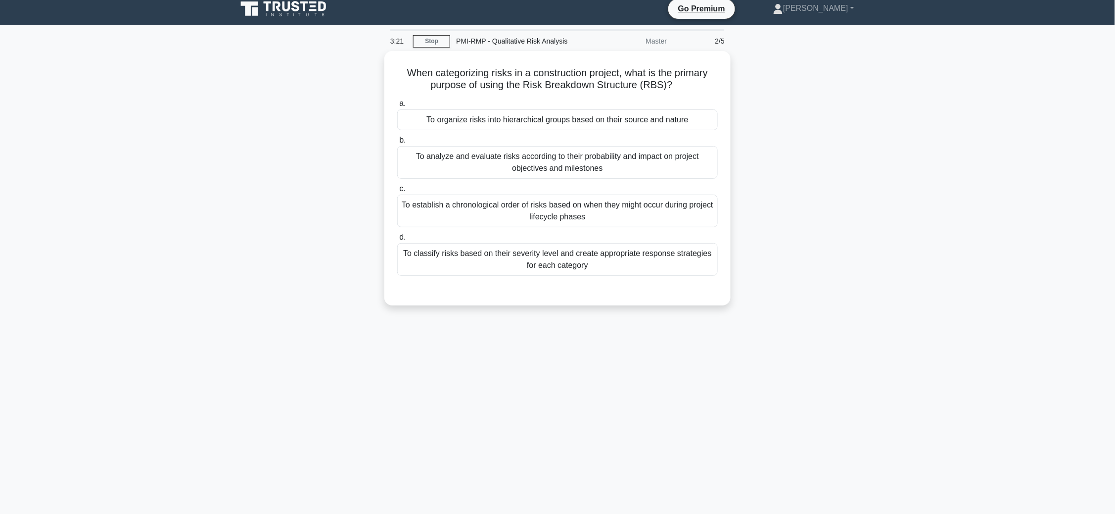
scroll to position [0, 0]
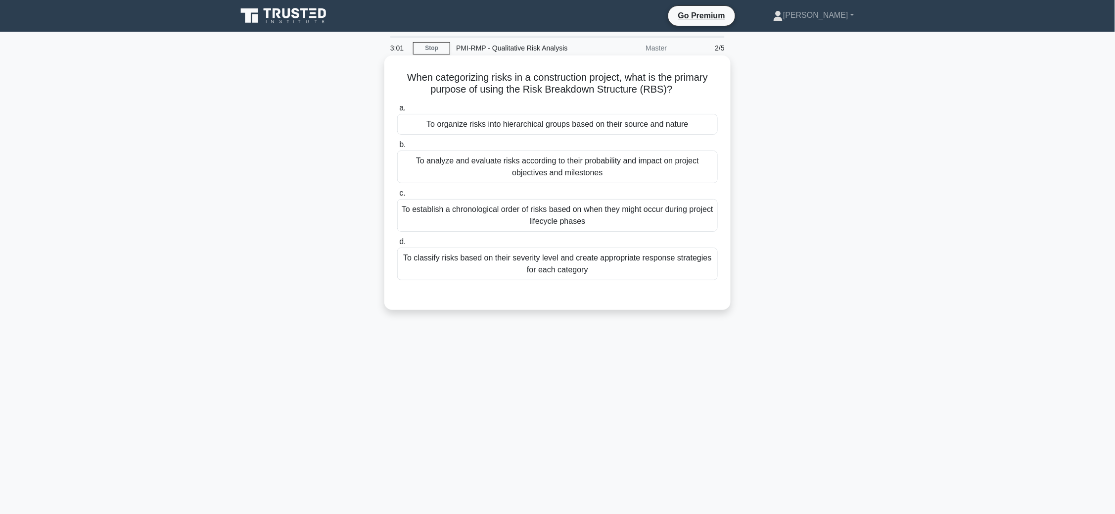
click at [577, 124] on div "To organize risks into hierarchical groups based on their source and nature" at bounding box center [557, 124] width 321 height 21
click at [397, 111] on input "a. To organize risks into hierarchical groups based on their source and nature" at bounding box center [397, 108] width 0 height 6
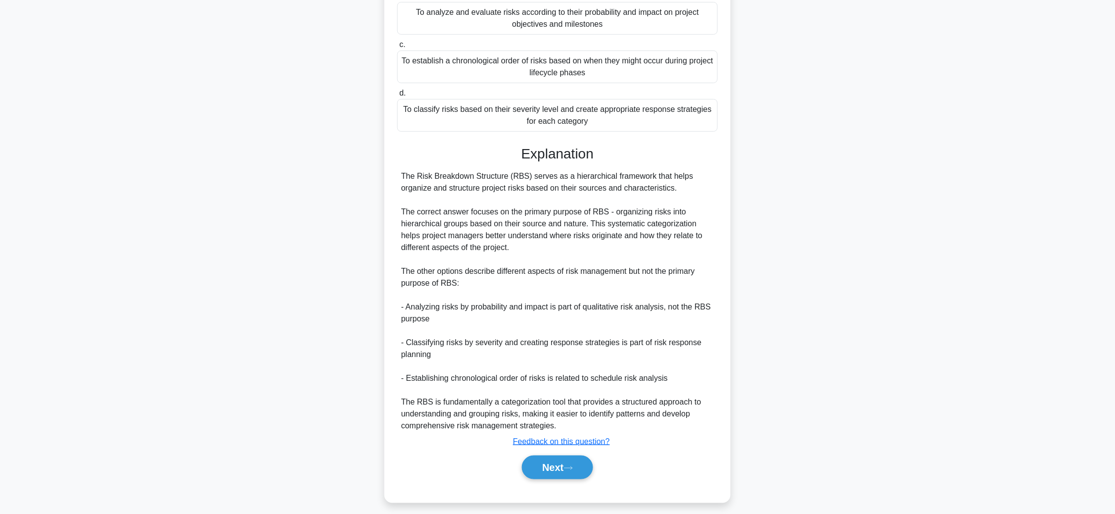
scroll to position [157, 0]
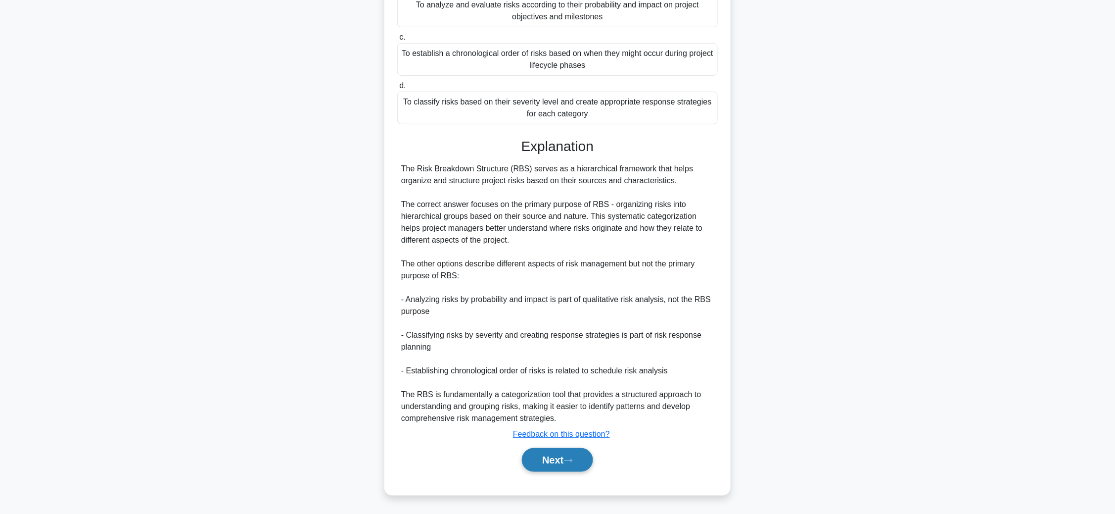
click at [548, 462] on button "Next" at bounding box center [557, 460] width 71 height 24
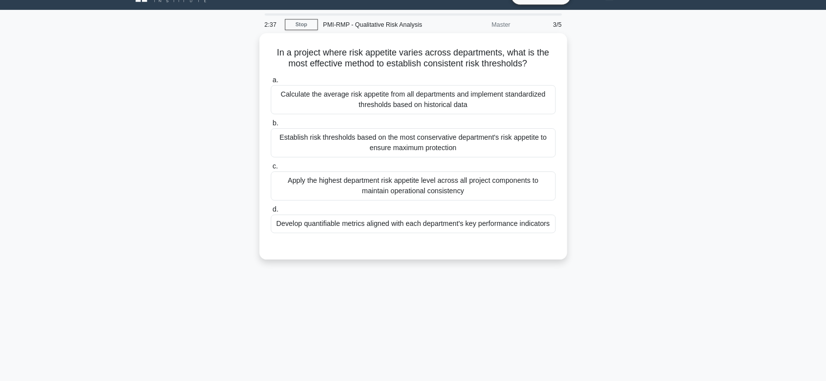
scroll to position [20, 0]
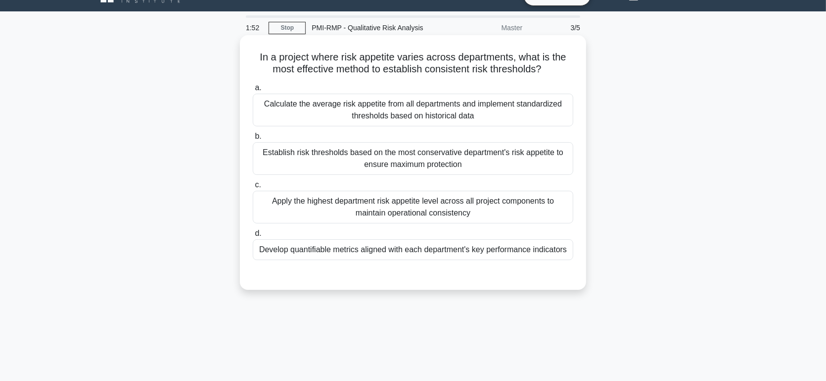
click at [430, 109] on div "Calculate the average risk appetite from all departments and implement standard…" at bounding box center [413, 110] width 321 height 33
click at [253, 91] on input "a. Calculate the average risk appetite from all departments and implement stand…" at bounding box center [253, 88] width 0 height 6
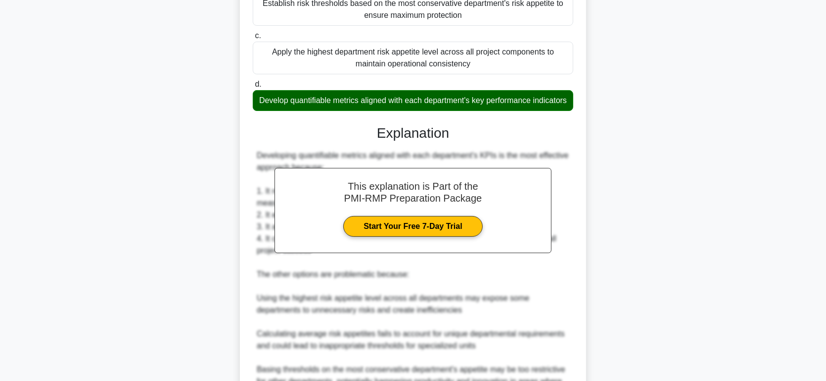
scroll to position [289, 0]
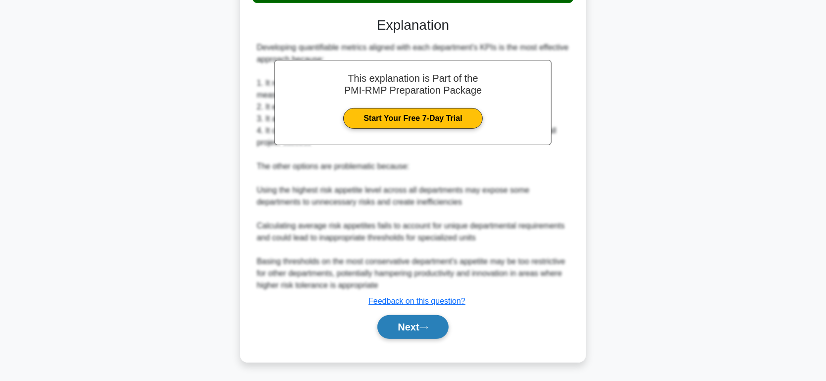
click at [408, 323] on button "Next" at bounding box center [413, 327] width 71 height 24
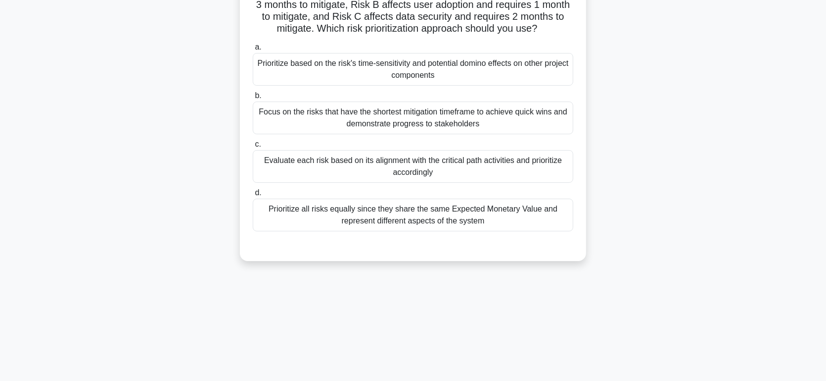
scroll to position [0, 0]
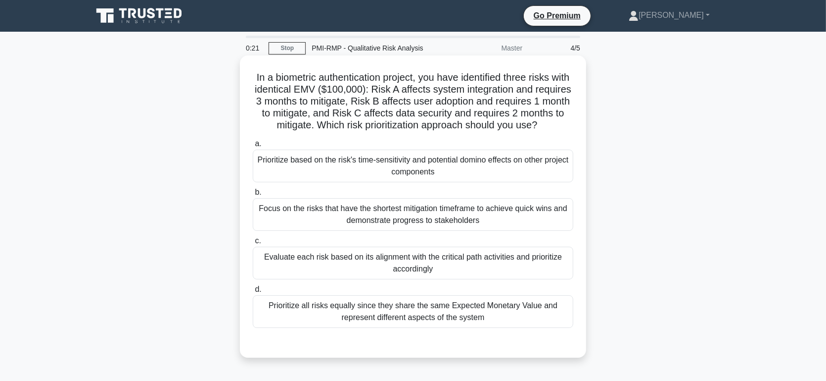
click at [345, 276] on div "Evaluate each risk based on its alignment with the critical path activities and…" at bounding box center [413, 262] width 321 height 33
click at [253, 244] on input "c. Evaluate each risk based on its alignment with the critical path activities …" at bounding box center [253, 241] width 0 height 6
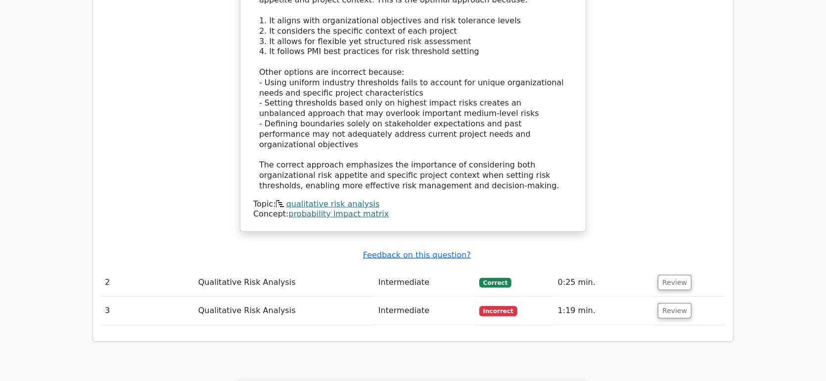
scroll to position [1100, 0]
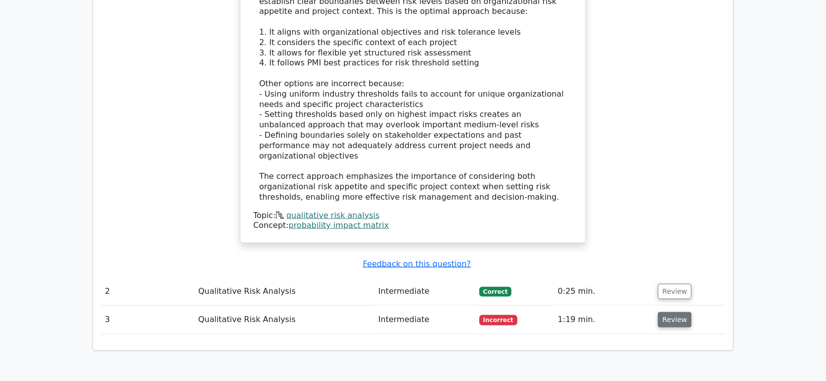
click at [668, 312] on button "Review" at bounding box center [675, 319] width 34 height 15
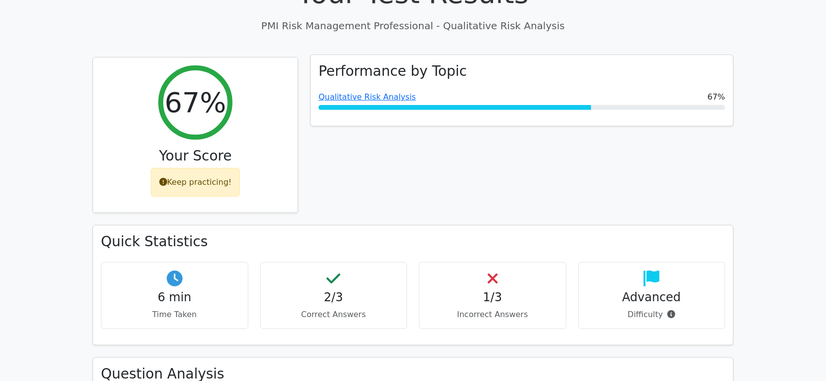
scroll to position [330, 0]
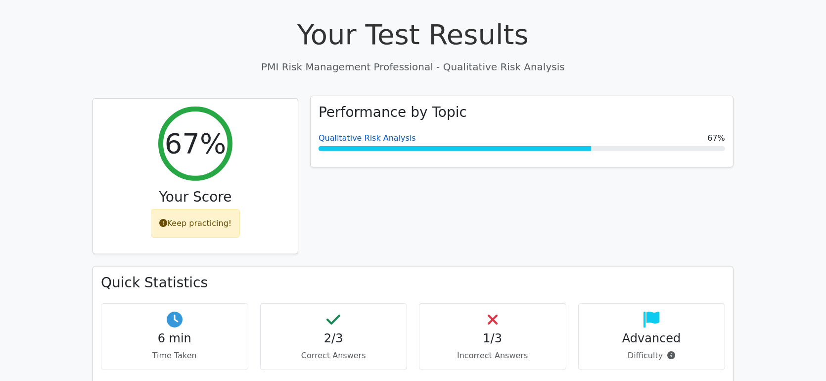
click at [363, 133] on link "Qualitative Risk Analysis" at bounding box center [367, 137] width 97 height 9
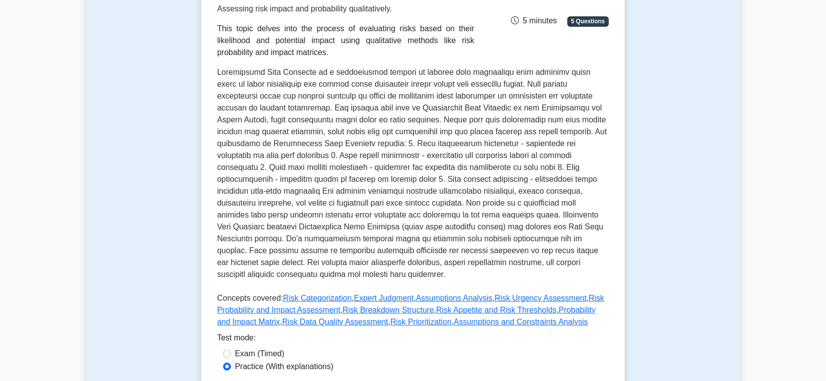
scroll to position [439, 0]
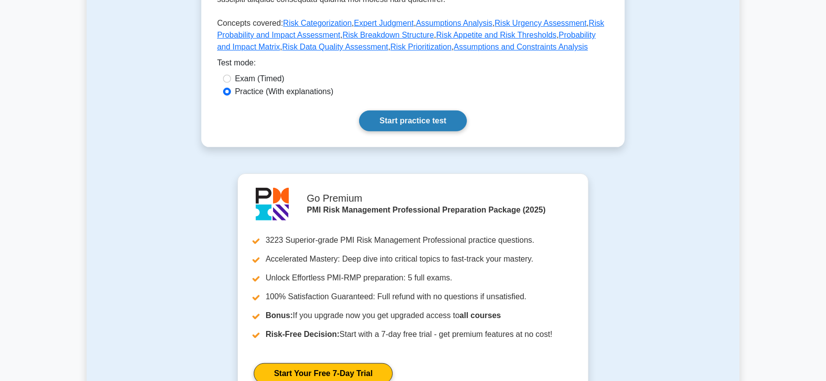
click at [404, 110] on link "Start practice test" at bounding box center [412, 120] width 107 height 21
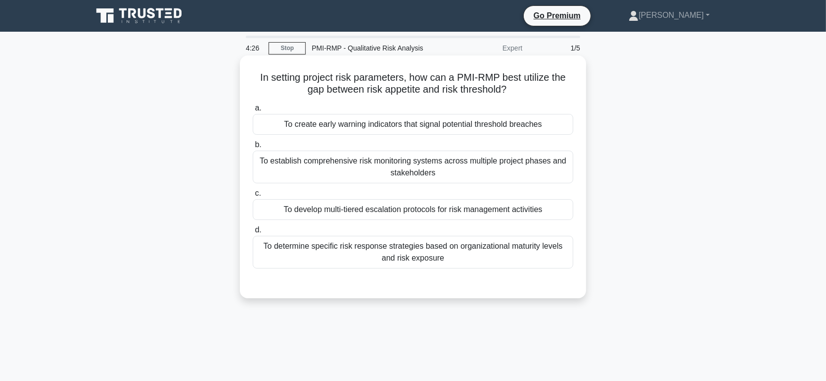
click at [335, 258] on div "To determine specific risk response strategies based on organizational maturity…" at bounding box center [413, 252] width 321 height 33
click at [253, 233] on input "d. To determine specific risk response strategies based on organizational matur…" at bounding box center [253, 230] width 0 height 6
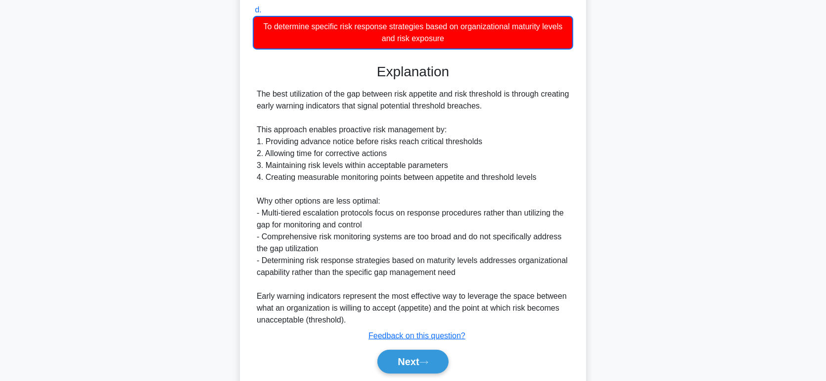
scroll to position [254, 0]
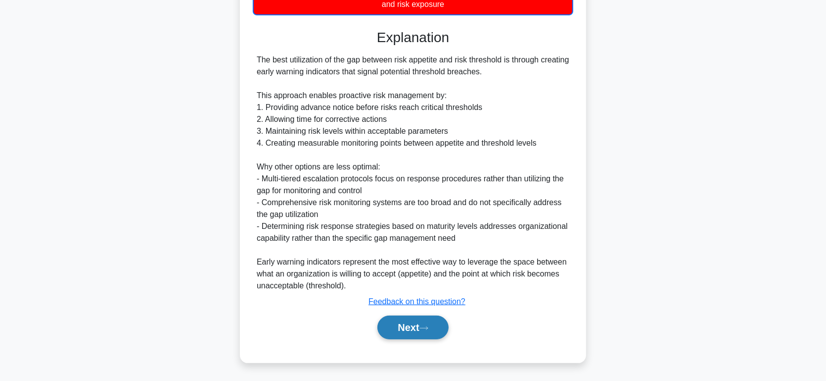
click at [407, 325] on button "Next" at bounding box center [413, 327] width 71 height 24
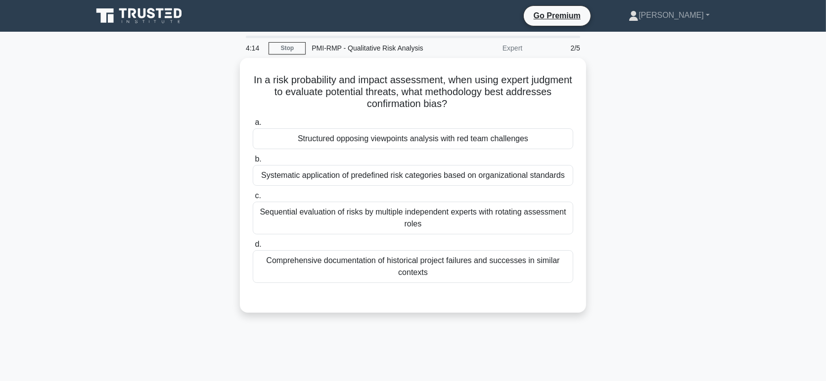
scroll to position [0, 0]
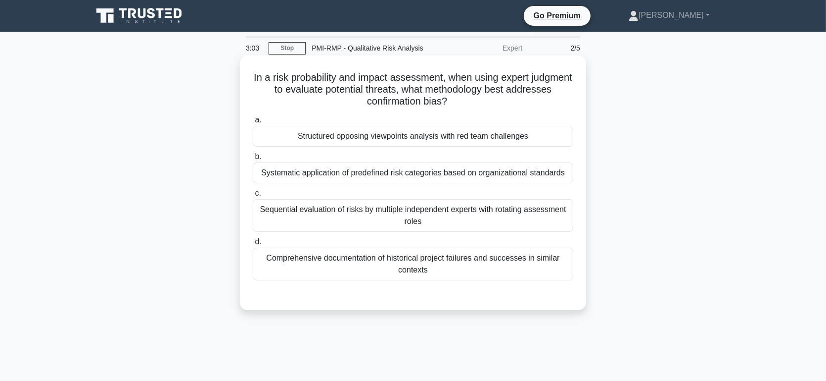
click at [460, 262] on div "Comprehensive documentation of historical project failures and successes in sim…" at bounding box center [413, 263] width 321 height 33
click at [253, 245] on input "d. Comprehensive documentation of historical project failures and successes in …" at bounding box center [253, 242] width 0 height 6
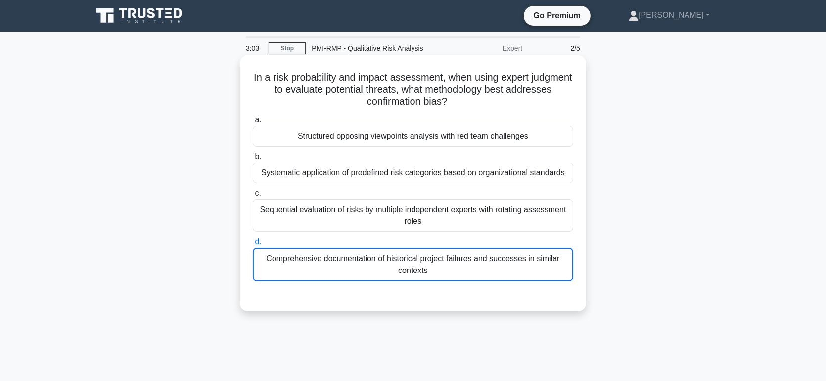
click at [460, 262] on div "Comprehensive documentation of historical project failures and successes in sim…" at bounding box center [413, 264] width 321 height 34
click at [253, 245] on input "d. Comprehensive documentation of historical project failures and successes in …" at bounding box center [253, 242] width 0 height 6
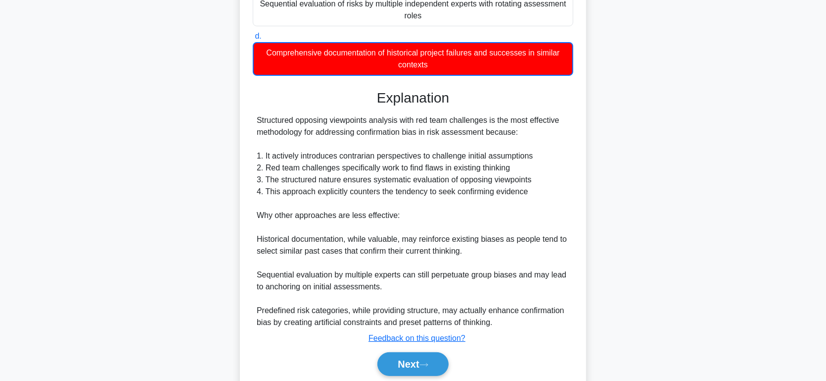
scroll to position [242, 0]
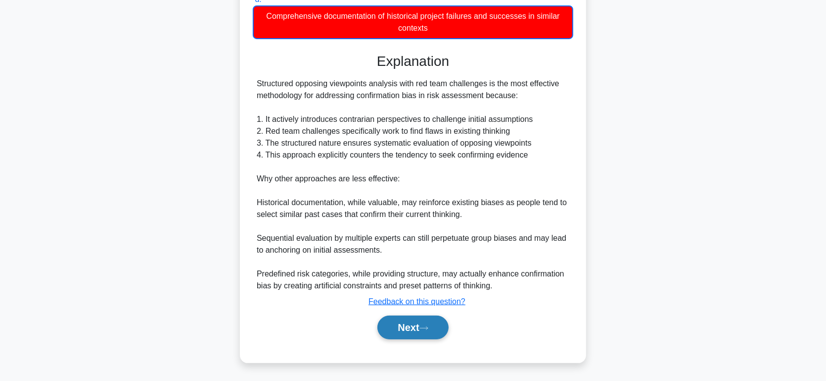
click at [402, 328] on button "Next" at bounding box center [413, 327] width 71 height 24
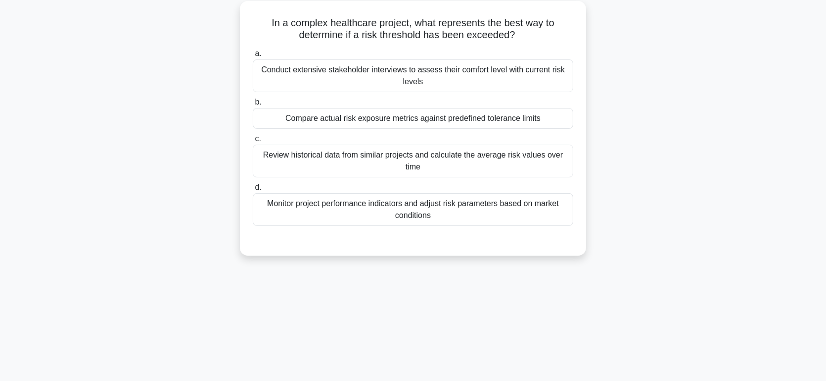
scroll to position [0, 0]
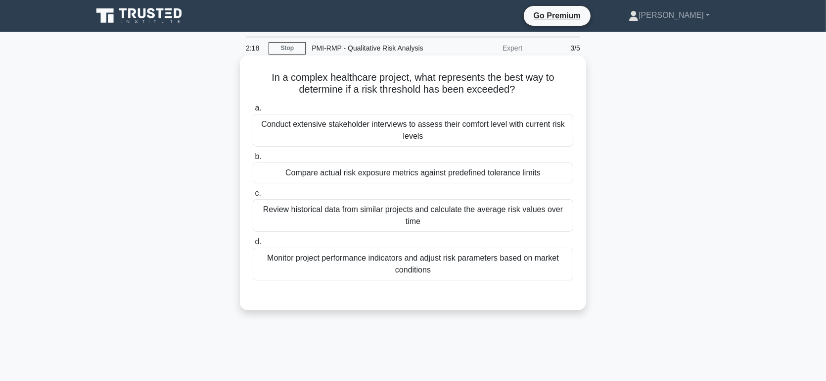
click at [378, 175] on div "Compare actual risk exposure metrics against predefined tolerance limits" at bounding box center [413, 172] width 321 height 21
click at [253, 160] on input "b. Compare actual risk exposure metrics against predefined tolerance limits" at bounding box center [253, 156] width 0 height 6
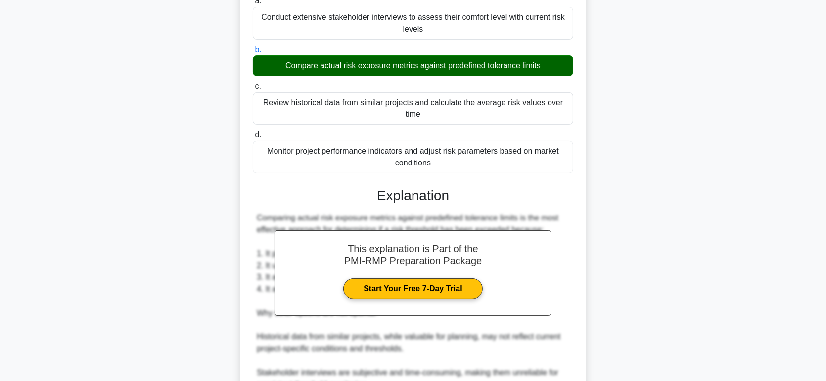
scroll to position [253, 0]
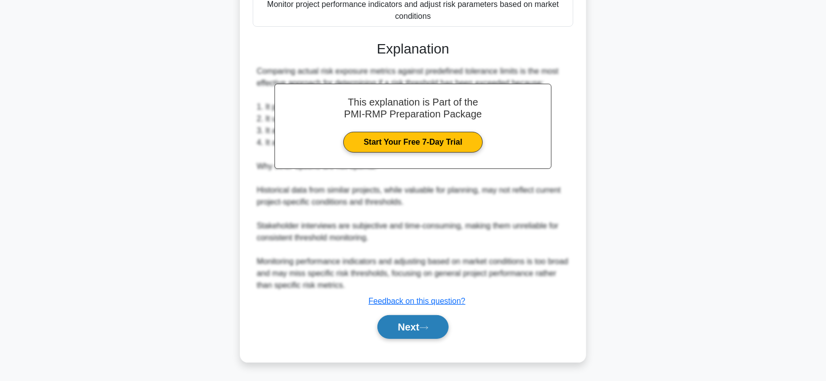
click at [395, 326] on button "Next" at bounding box center [413, 327] width 71 height 24
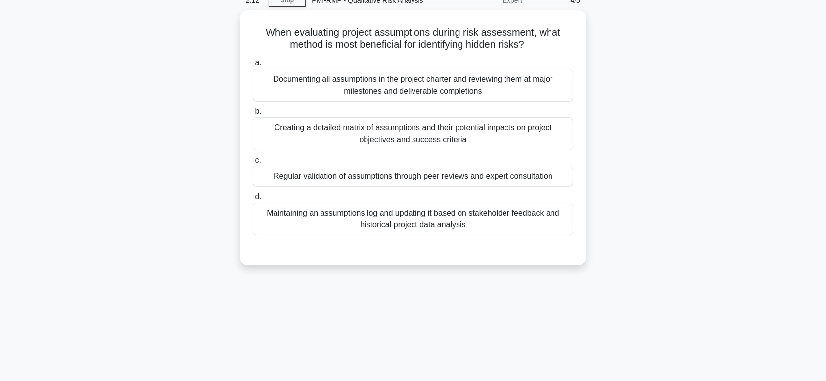
scroll to position [0, 0]
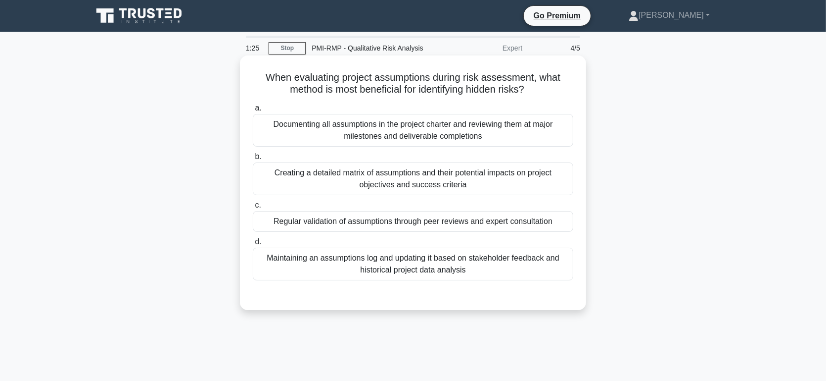
click at [335, 260] on div "Maintaining an assumptions log and updating it based on stakeholder feedback an…" at bounding box center [413, 263] width 321 height 33
click at [253, 245] on input "d. Maintaining an assumptions log and updating it based on stakeholder feedback…" at bounding box center [253, 242] width 0 height 6
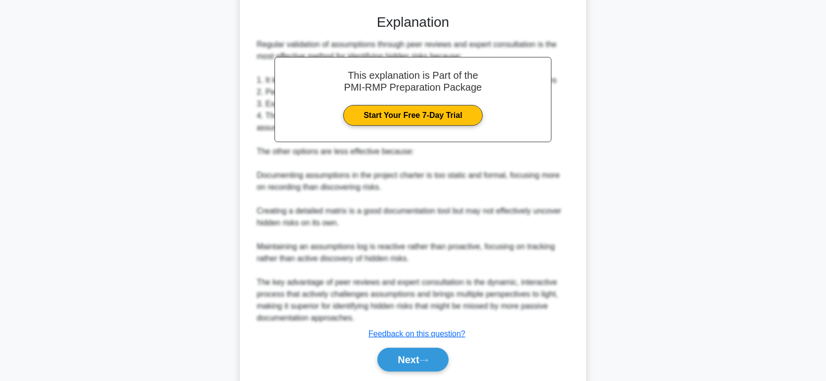
scroll to position [313, 0]
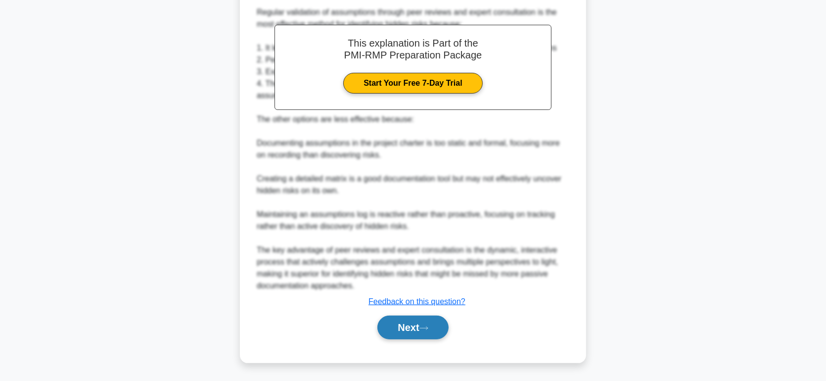
click at [400, 325] on button "Next" at bounding box center [413, 327] width 71 height 24
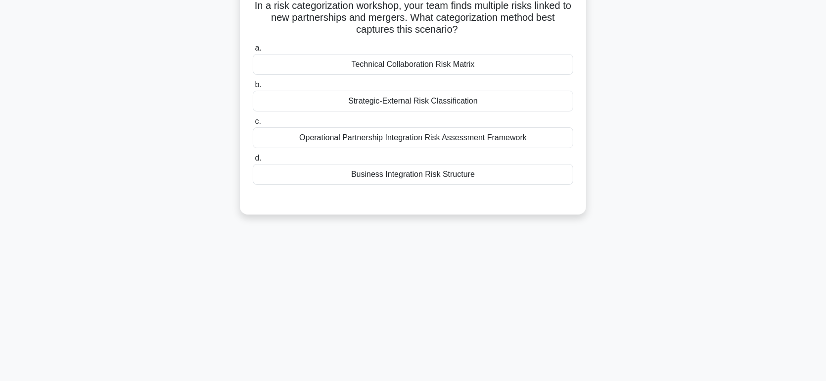
scroll to position [0, 0]
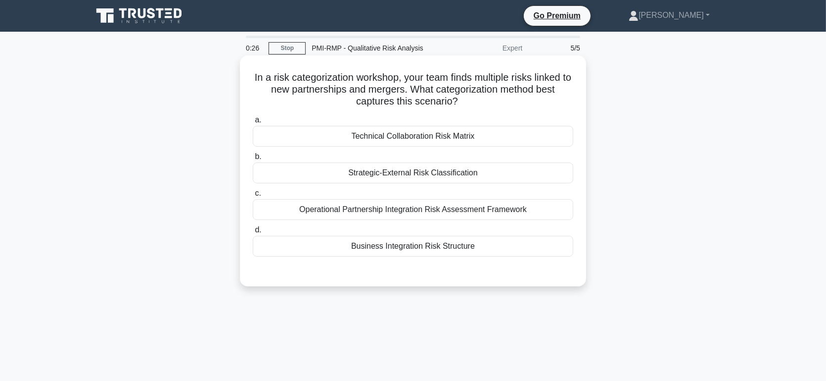
click at [403, 244] on div "Business Integration Risk Structure" at bounding box center [413, 246] width 321 height 21
click at [253, 233] on input "d. Business Integration Risk Structure" at bounding box center [253, 230] width 0 height 6
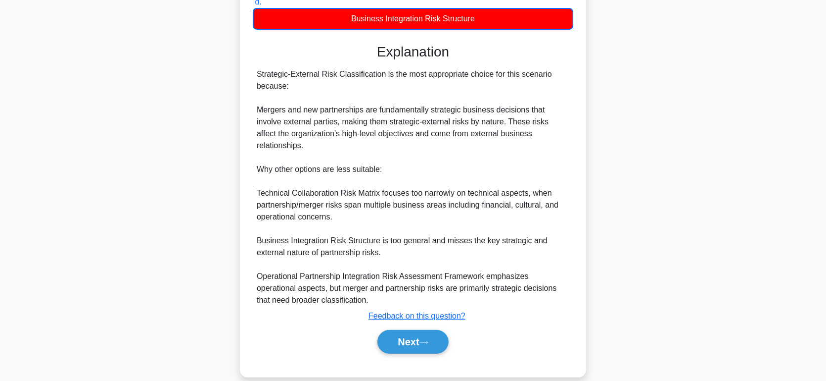
scroll to position [230, 0]
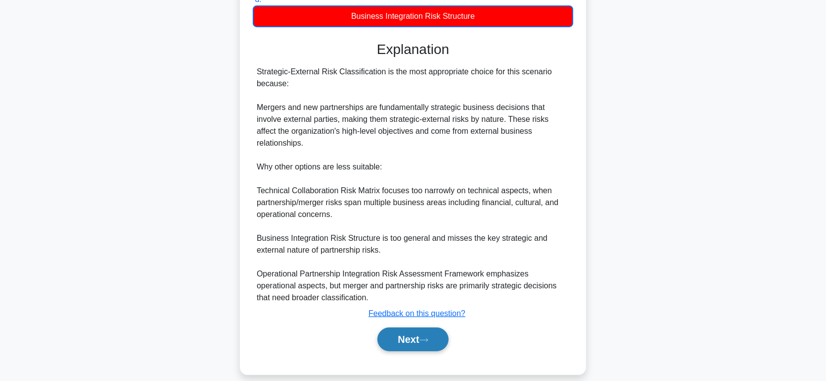
click at [401, 327] on button "Next" at bounding box center [413, 339] width 71 height 24
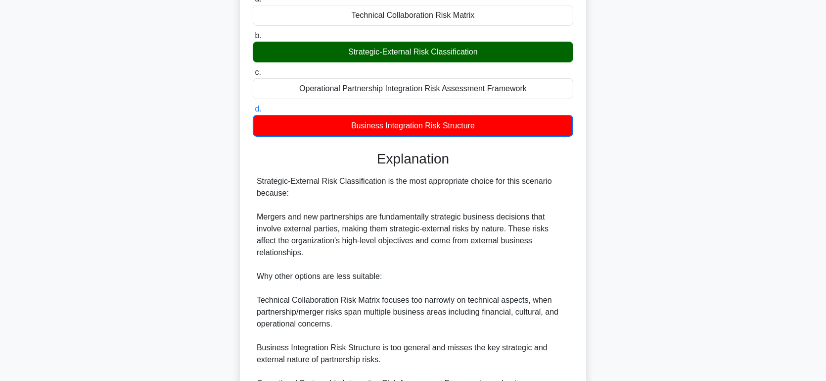
scroll to position [65, 0]
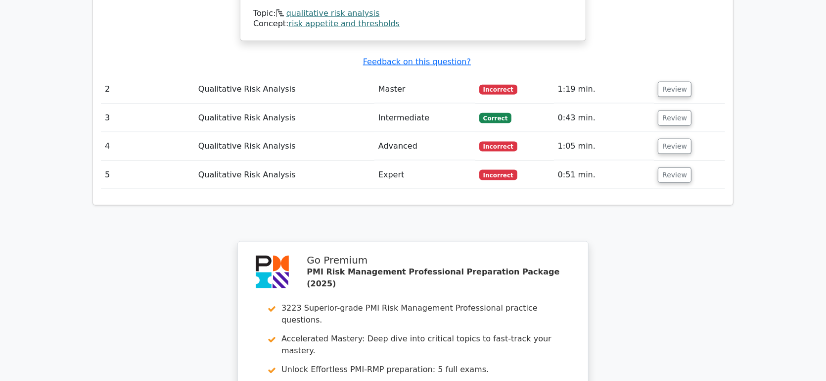
scroll to position [1429, 0]
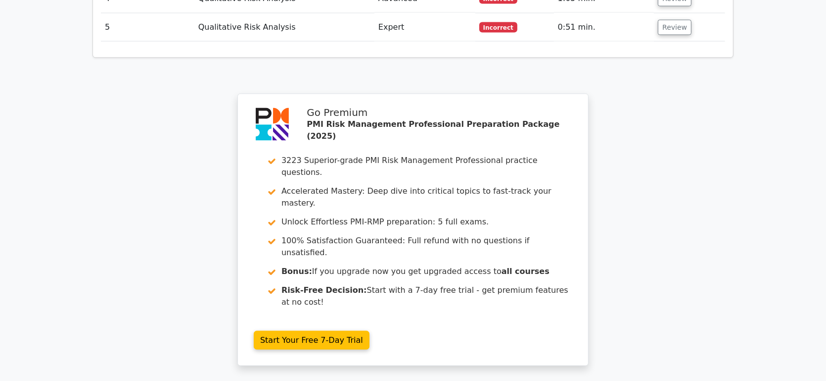
drag, startPoint x: 367, startPoint y: 302, endPoint x: 372, endPoint y: 298, distance: 7.0
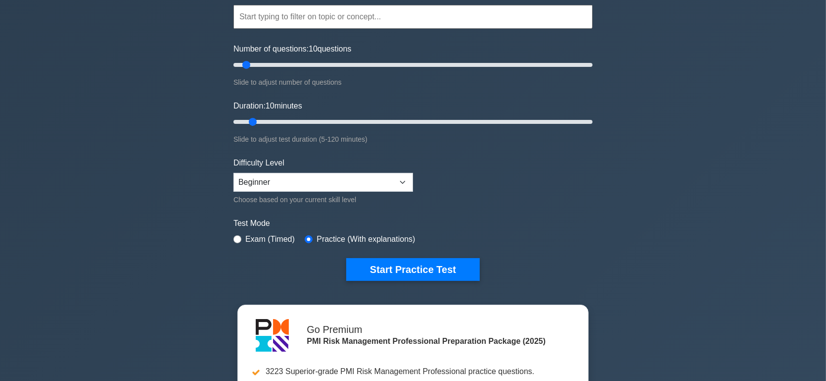
scroll to position [110, 0]
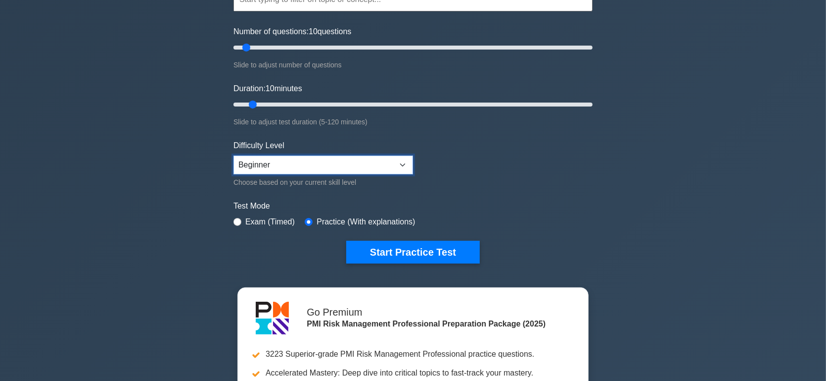
click at [399, 165] on select "Beginner Intermediate Expert" at bounding box center [324, 164] width 180 height 19
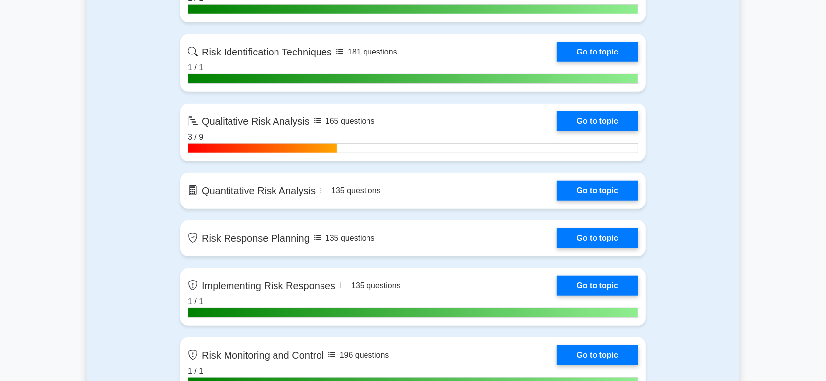
scroll to position [824, 0]
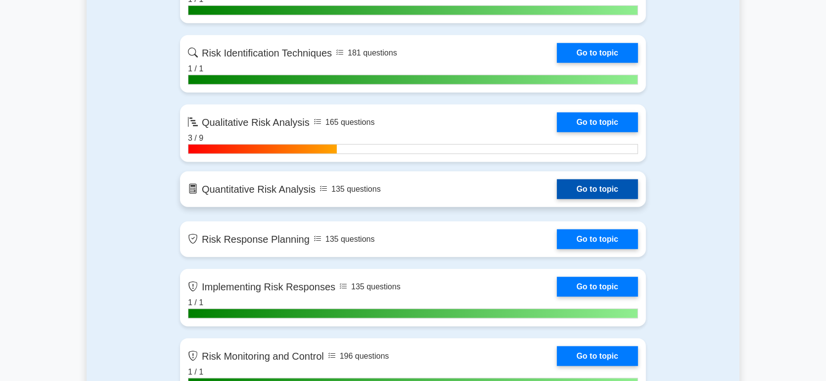
click at [557, 190] on link "Go to topic" at bounding box center [597, 189] width 81 height 20
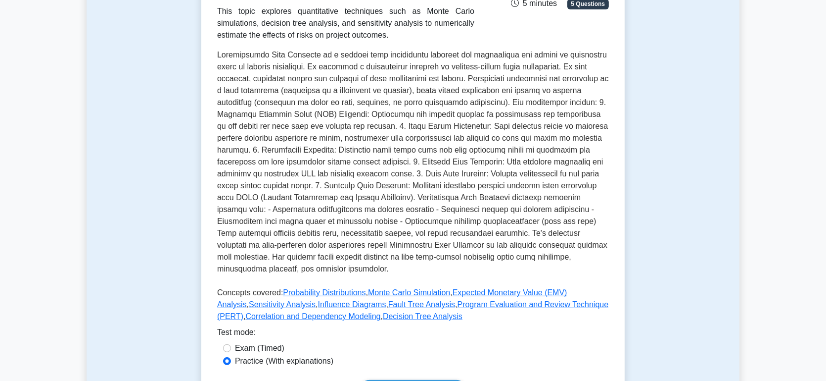
scroll to position [330, 0]
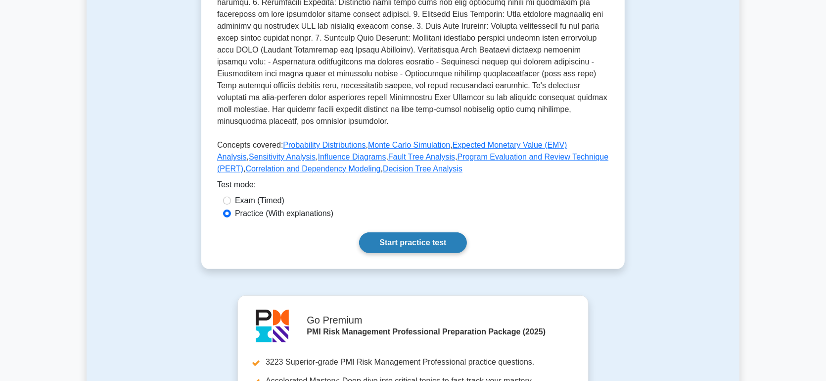
click at [417, 242] on link "Start practice test" at bounding box center [412, 242] width 107 height 21
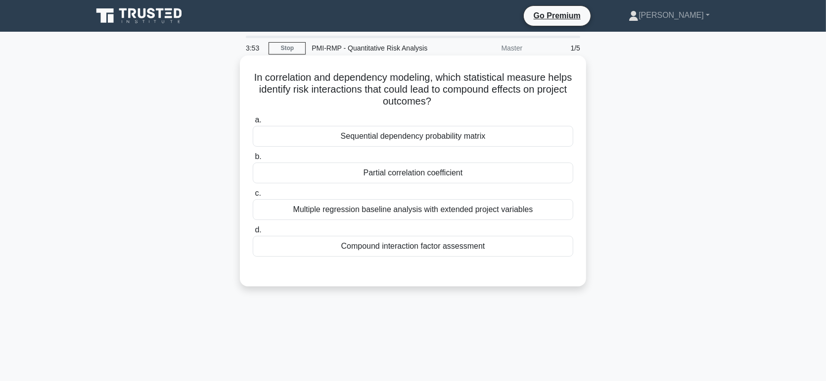
drag, startPoint x: 392, startPoint y: 176, endPoint x: 391, endPoint y: 170, distance: 6.0
click at [392, 176] on div "Partial correlation coefficient" at bounding box center [413, 172] width 321 height 21
click at [253, 160] on input "b. Partial correlation coefficient" at bounding box center [253, 156] width 0 height 6
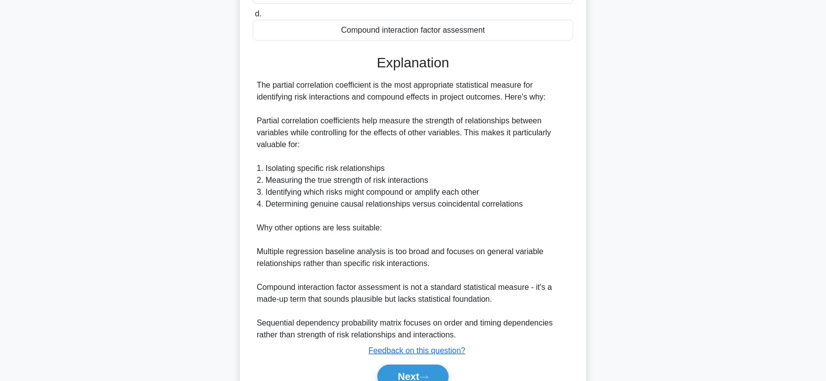
scroll to position [265, 0]
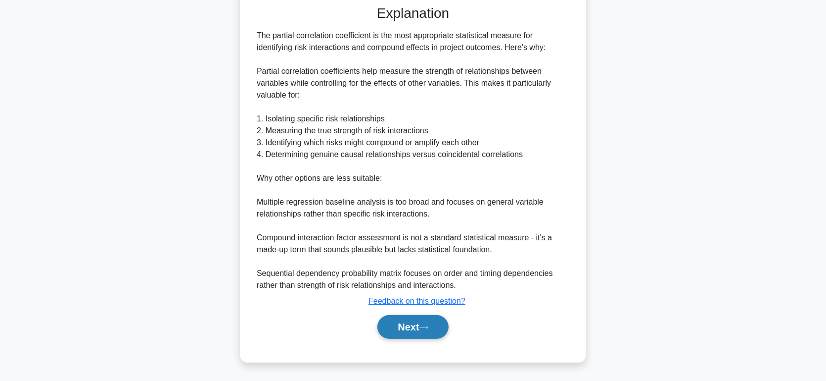
click at [403, 328] on button "Next" at bounding box center [413, 327] width 71 height 24
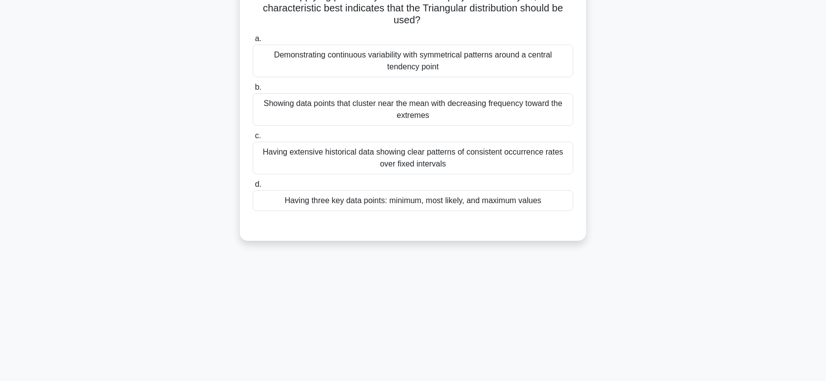
scroll to position [0, 0]
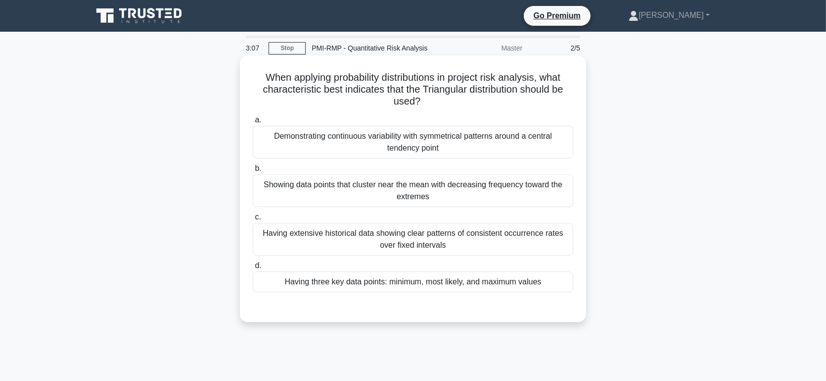
click at [412, 279] on div "Having three key data points: minimum, most likely, and maximum values" at bounding box center [413, 281] width 321 height 21
click at [253, 269] on input "d. Having three key data points: minimum, most likely, and maximum values" at bounding box center [253, 265] width 0 height 6
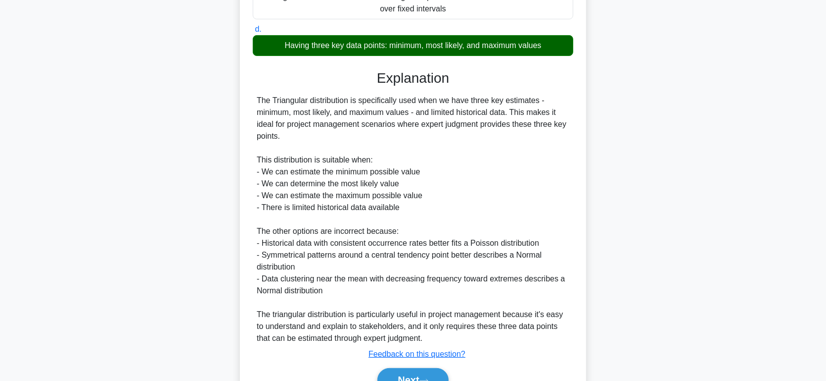
scroll to position [289, 0]
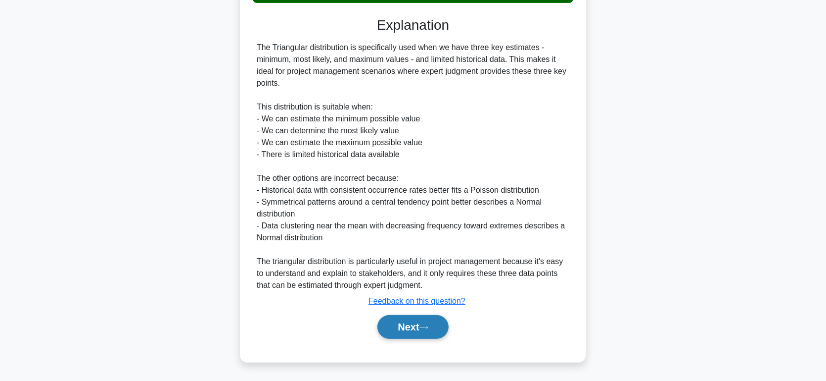
click at [406, 324] on button "Next" at bounding box center [413, 327] width 71 height 24
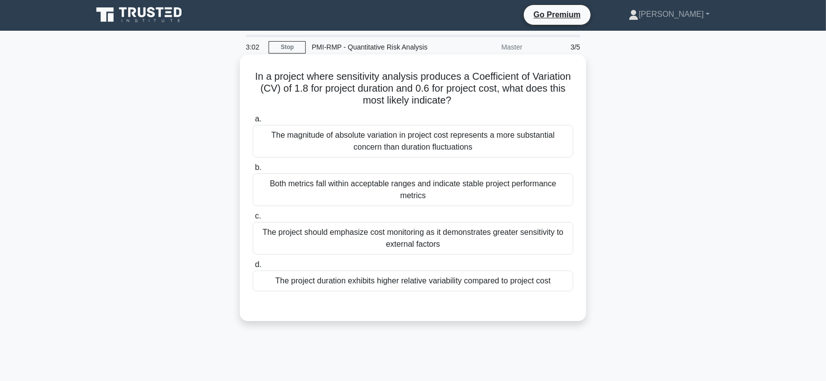
scroll to position [0, 0]
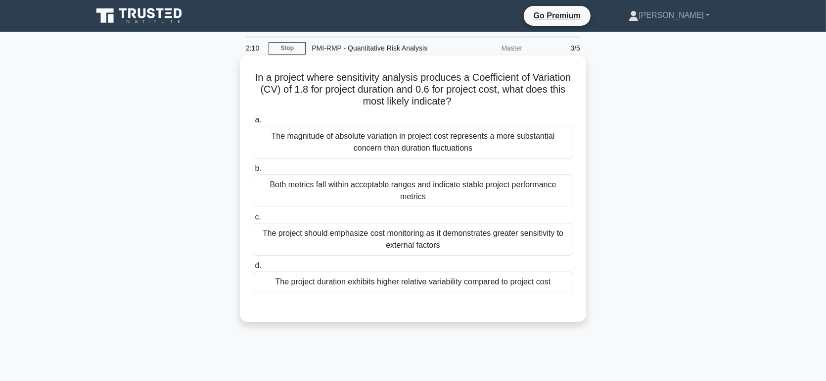
click at [392, 282] on div "The project duration exhibits higher relative variability compared to project c…" at bounding box center [413, 281] width 321 height 21
click at [253, 269] on input "d. The project duration exhibits higher relative variability compared to projec…" at bounding box center [253, 265] width 0 height 6
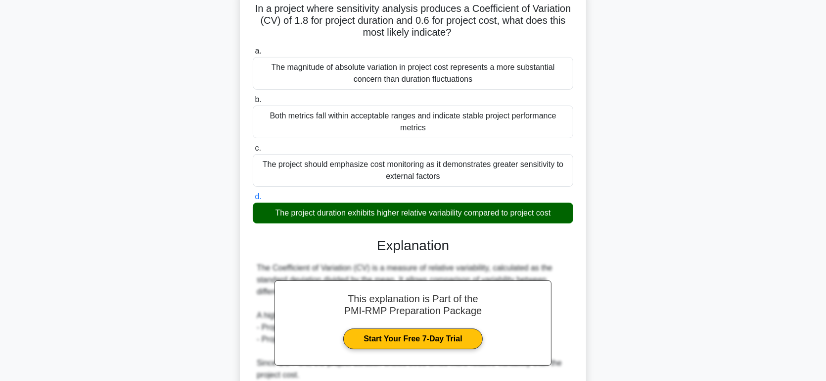
scroll to position [220, 0]
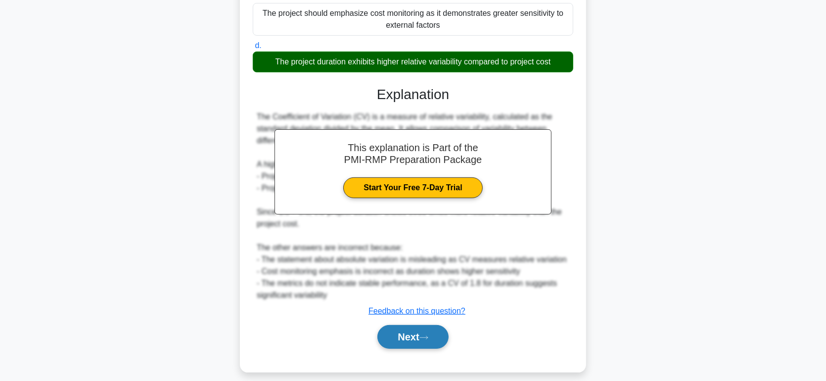
click at [404, 338] on button "Next" at bounding box center [413, 337] width 71 height 24
drag, startPoint x: 405, startPoint y: 338, endPoint x: 410, endPoint y: 331, distance: 9.2
click at [404, 338] on button "Next" at bounding box center [413, 337] width 71 height 24
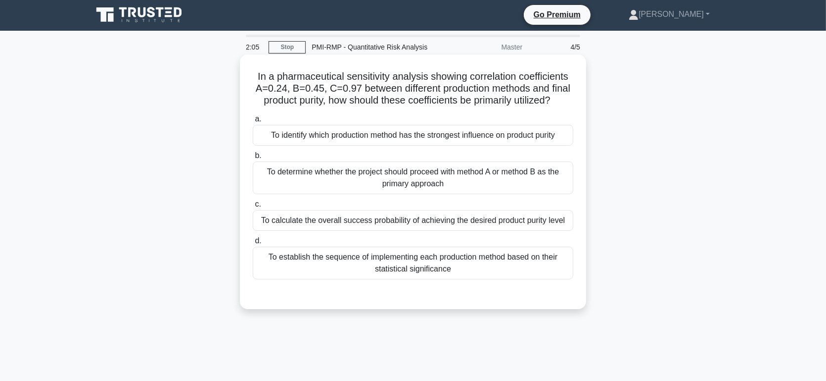
scroll to position [0, 0]
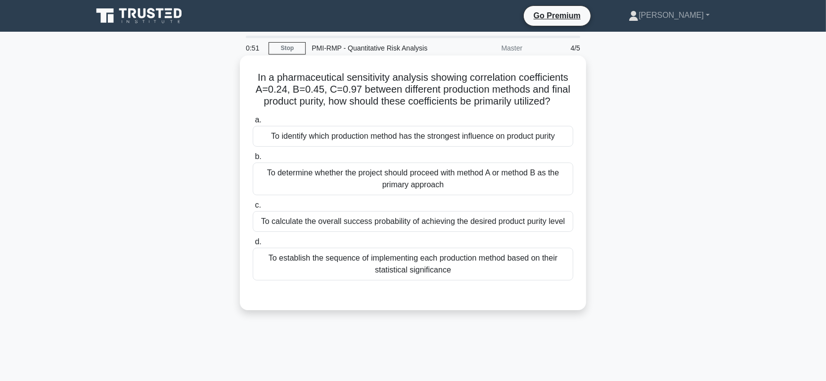
drag, startPoint x: 404, startPoint y: 273, endPoint x: 454, endPoint y: 273, distance: 50.5
click at [404, 273] on div "To establish the sequence of implementing each production method based on their…" at bounding box center [413, 263] width 321 height 33
click at [253, 245] on input "d. To establish the sequence of implementing each production method based on th…" at bounding box center [253, 242] width 0 height 6
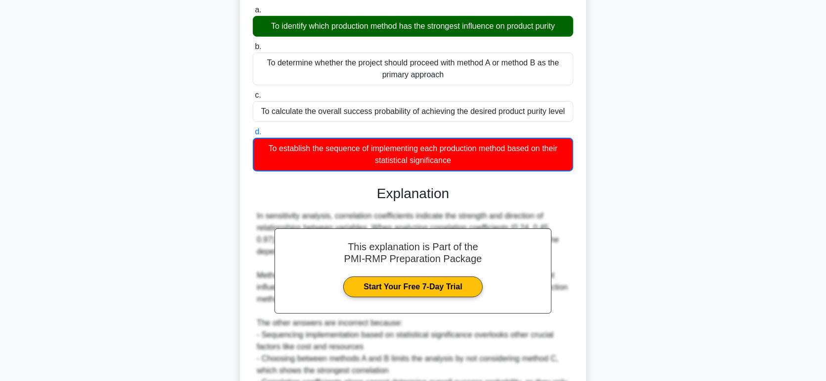
scroll to position [220, 0]
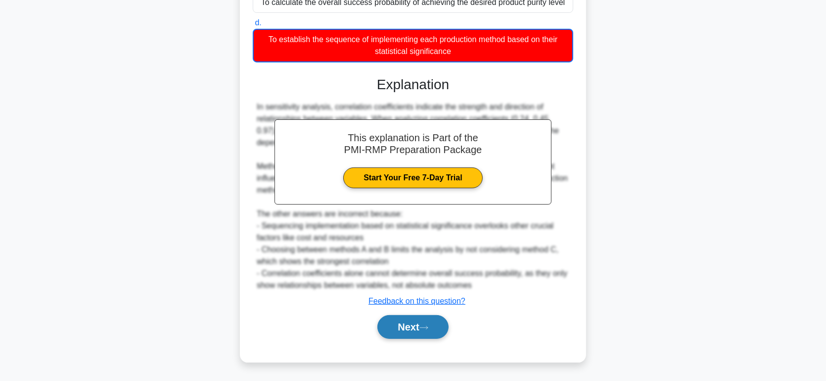
click at [407, 338] on button "Next" at bounding box center [413, 327] width 71 height 24
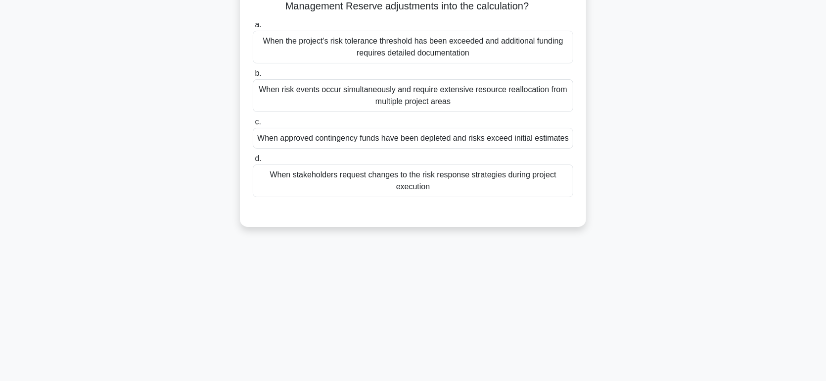
scroll to position [0, 0]
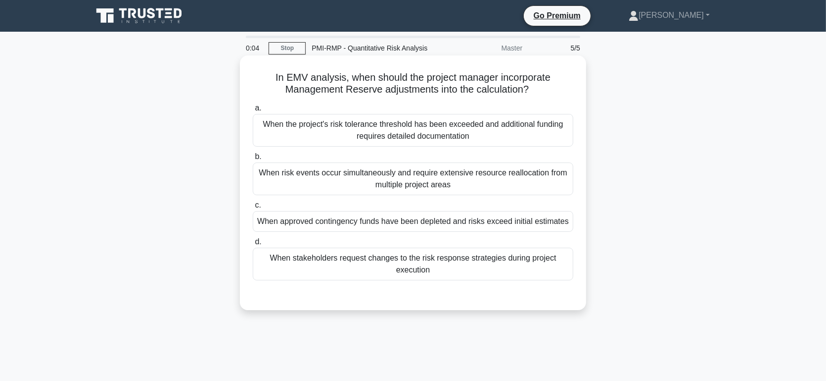
click at [422, 130] on div "When the project's risk tolerance threshold has been exceeded and additional fu…" at bounding box center [413, 130] width 321 height 33
click at [253, 111] on input "a. When the project's risk tolerance threshold has been exceeded and additional…" at bounding box center [253, 108] width 0 height 6
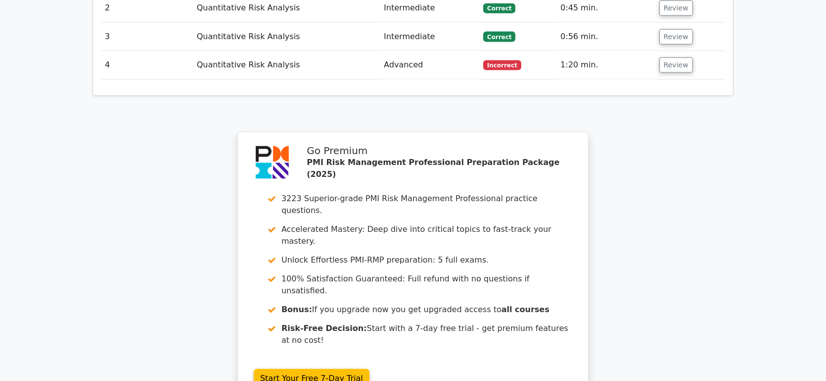
scroll to position [1374, 0]
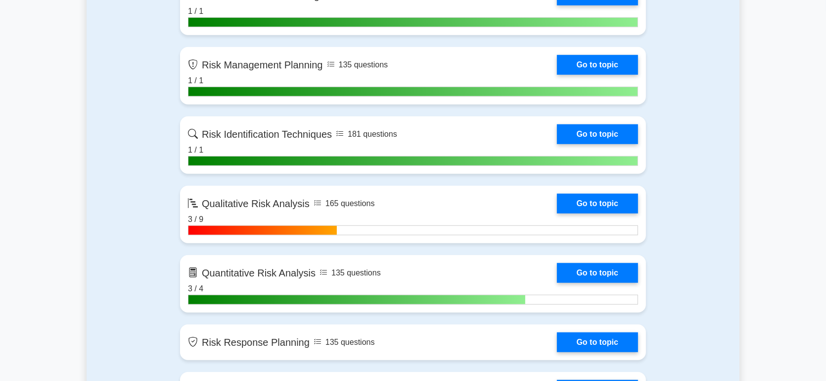
scroll to position [824, 0]
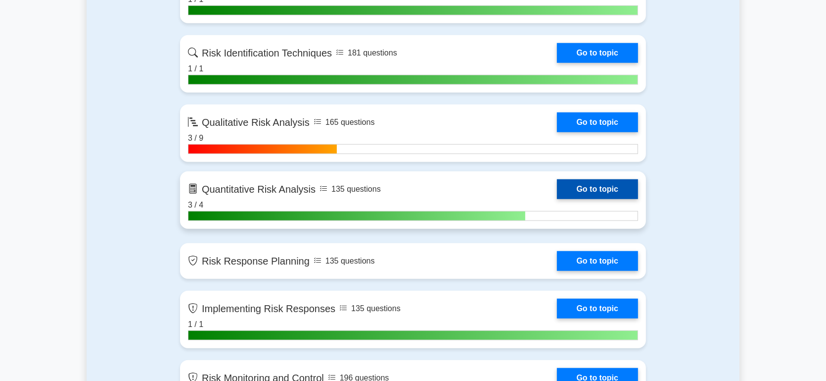
click at [592, 187] on link "Go to topic" at bounding box center [597, 189] width 81 height 20
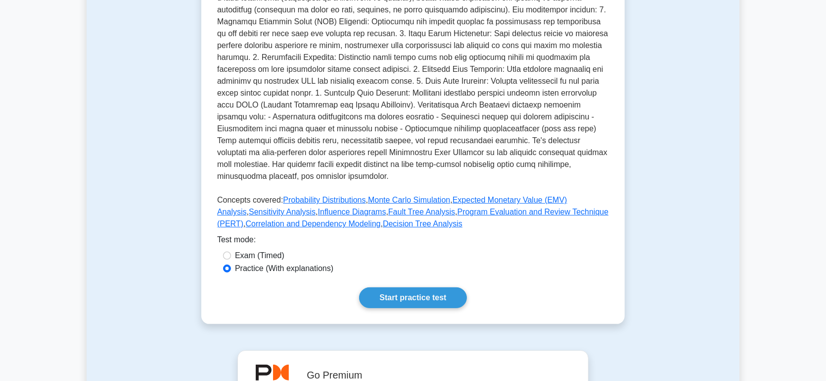
scroll to position [495, 0]
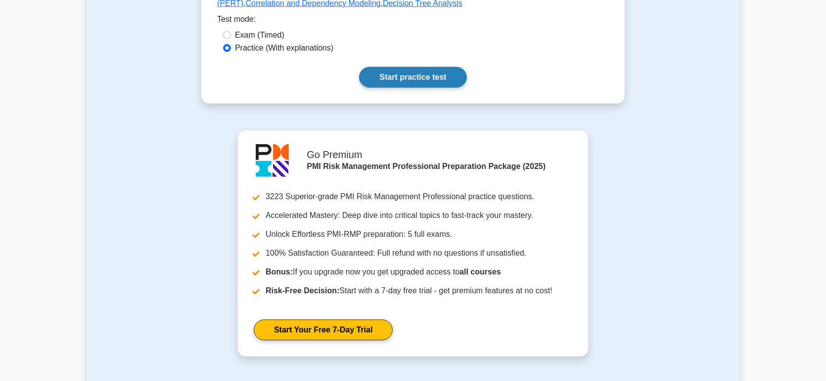
click at [412, 77] on link "Start practice test" at bounding box center [412, 77] width 107 height 21
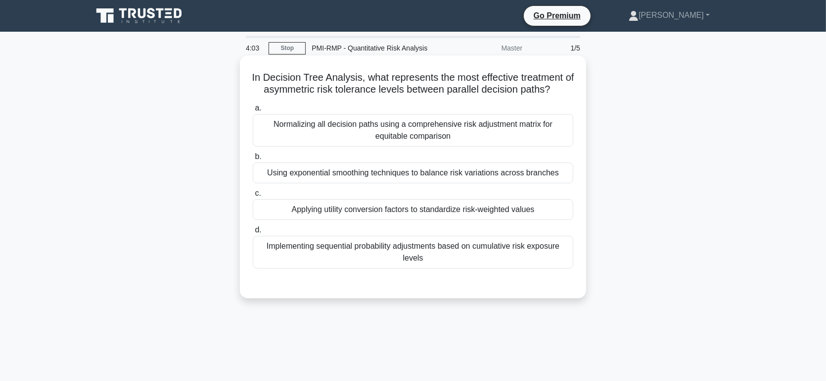
click at [392, 246] on div "Implementing sequential probability adjustments based on cumulative risk exposu…" at bounding box center [413, 252] width 321 height 33
click at [253, 233] on input "d. Implementing sequential probability adjustments based on cumulative risk exp…" at bounding box center [253, 230] width 0 height 6
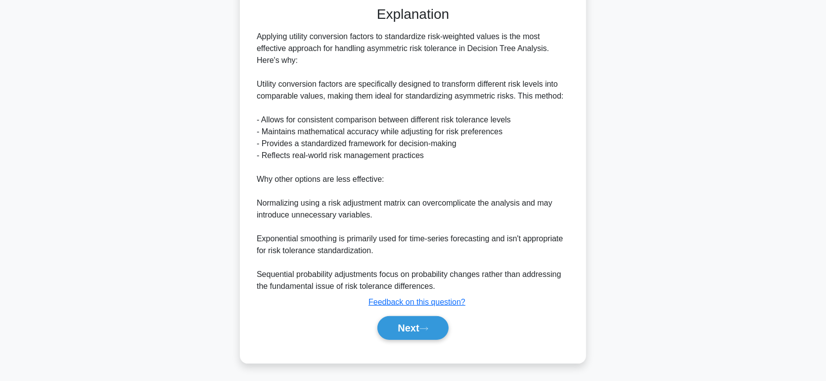
scroll to position [278, 0]
click at [405, 323] on button "Next" at bounding box center [413, 327] width 71 height 24
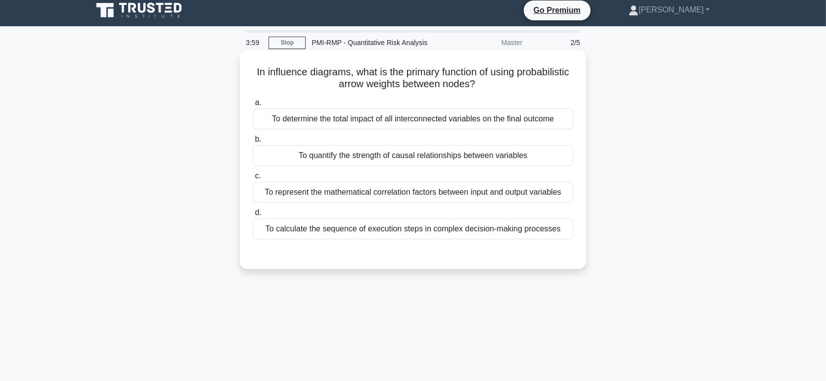
scroll to position [0, 0]
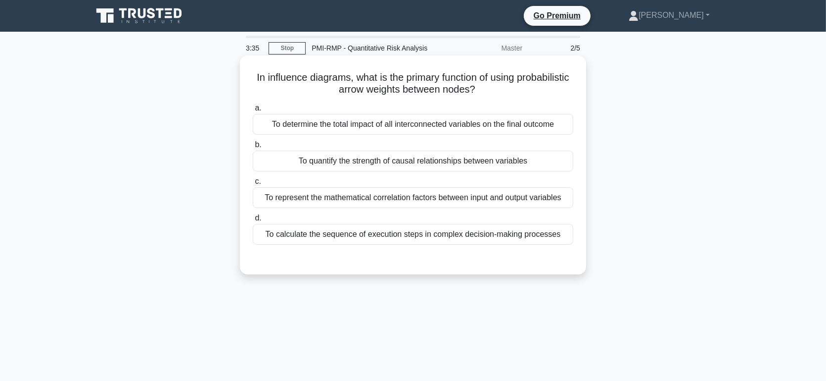
click at [336, 231] on div "To calculate the sequence of execution steps in complex decision-making process…" at bounding box center [413, 234] width 321 height 21
click at [253, 221] on input "d. To calculate the sequence of execution steps in complex decision-making proc…" at bounding box center [253, 218] width 0 height 6
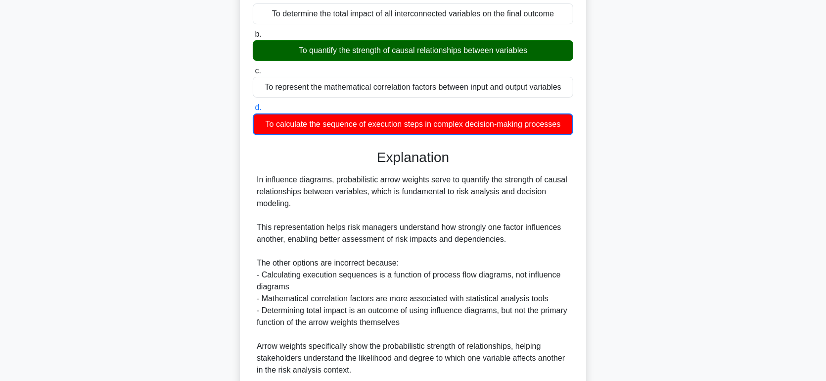
scroll to position [194, 0]
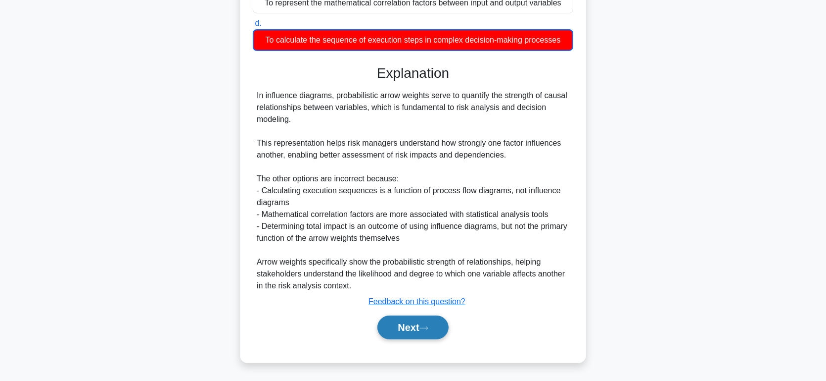
click at [406, 325] on button "Next" at bounding box center [413, 327] width 71 height 24
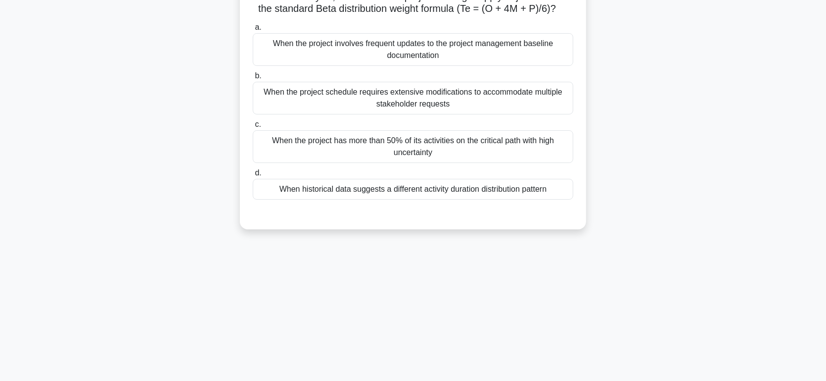
scroll to position [0, 0]
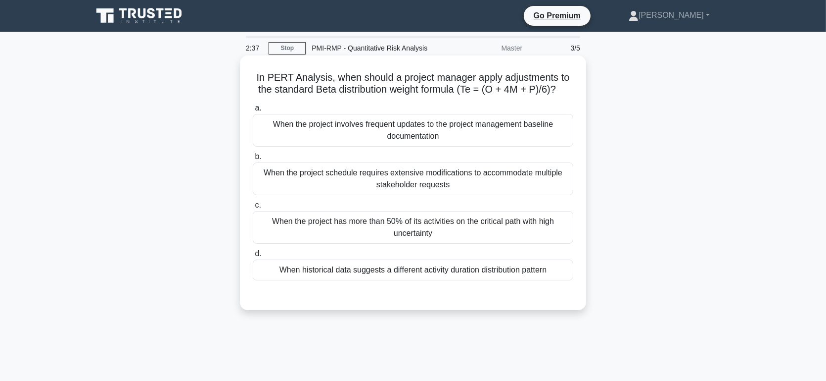
click at [394, 280] on div "When historical data suggests a different activity duration distribution pattern" at bounding box center [413, 269] width 321 height 21
click at [253, 257] on input "d. When historical data suggests a different activity duration distribution pat…" at bounding box center [253, 253] width 0 height 6
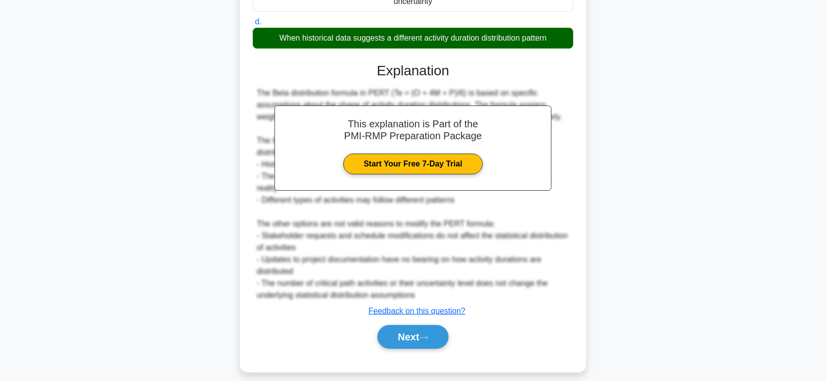
scroll to position [253, 0]
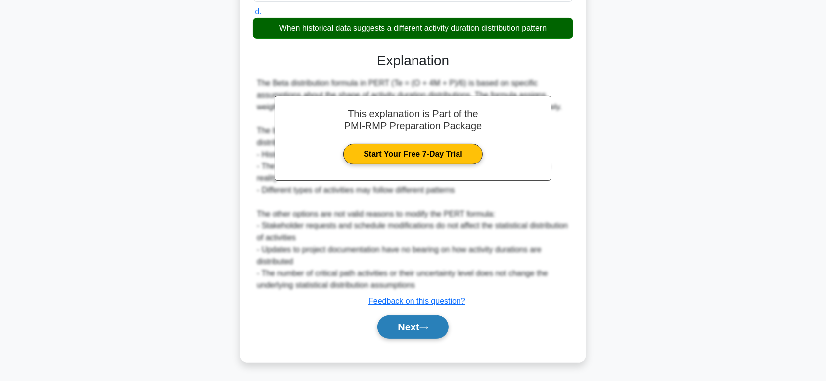
click at [404, 326] on button "Next" at bounding box center [413, 327] width 71 height 24
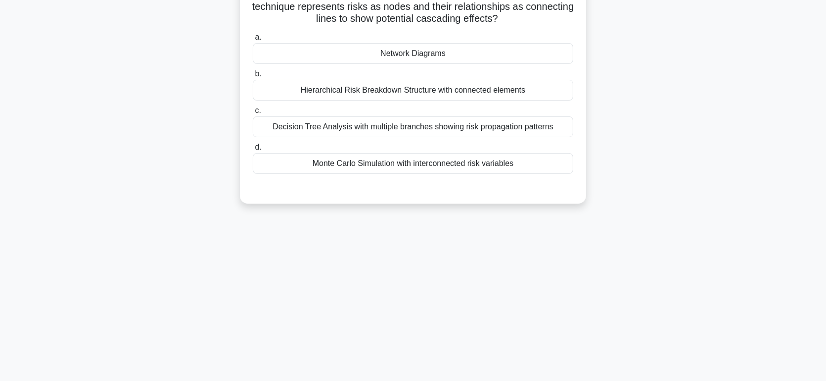
scroll to position [0, 0]
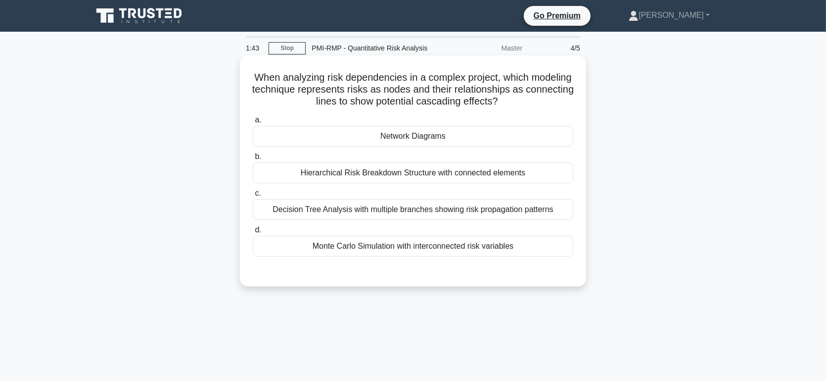
click at [418, 209] on div "Decision Tree Analysis with multiple branches showing risk propagation patterns" at bounding box center [413, 209] width 321 height 21
click at [253, 196] on input "c. Decision Tree Analysis with multiple branches showing risk propagation patte…" at bounding box center [253, 193] width 0 height 6
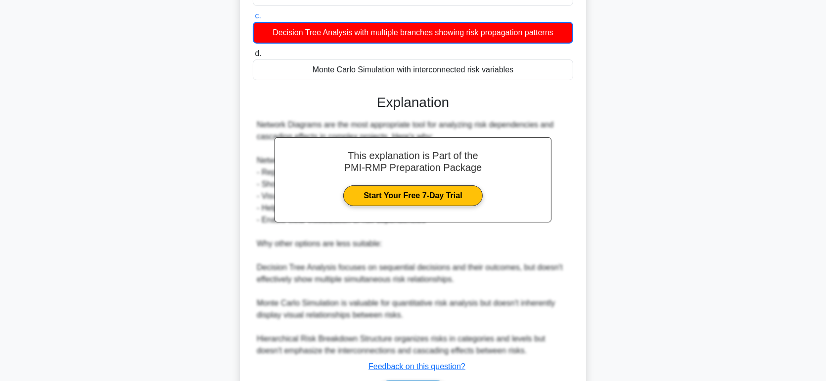
scroll to position [220, 0]
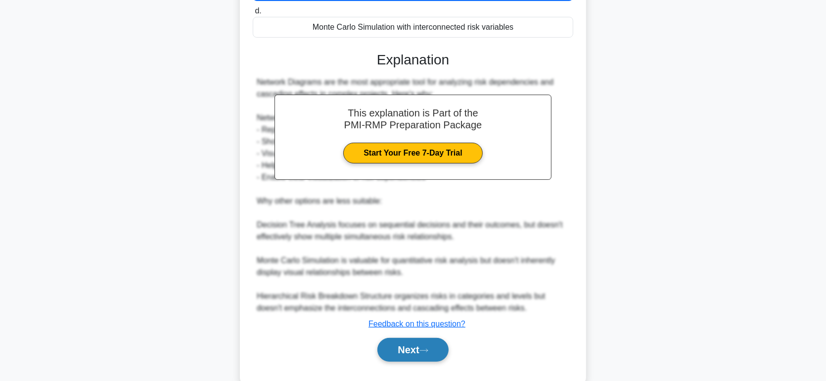
click at [403, 344] on button "Next" at bounding box center [413, 349] width 71 height 24
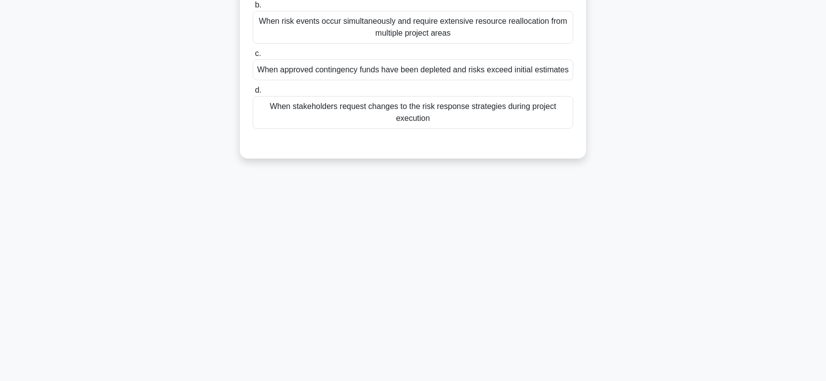
scroll to position [0, 0]
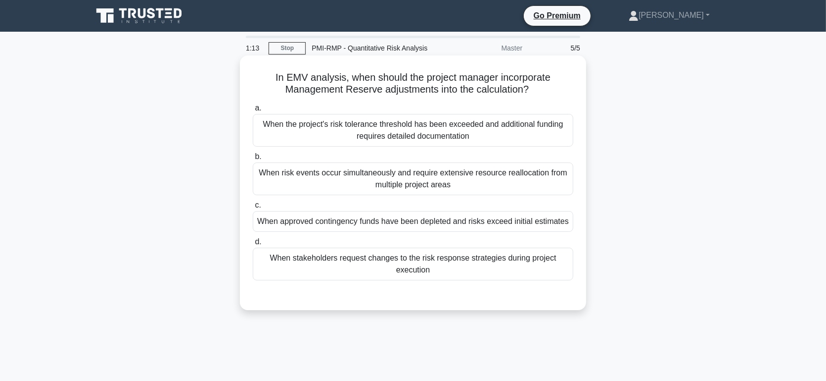
click at [316, 218] on div "When approved contingency funds have been depleted and risks exceed initial est…" at bounding box center [413, 221] width 321 height 21
click at [253, 208] on input "c. When approved contingency funds have been depleted and risks exceed initial …" at bounding box center [253, 205] width 0 height 6
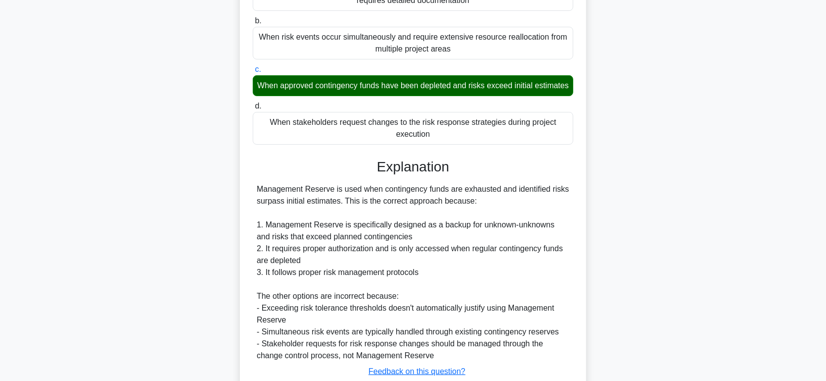
scroll to position [165, 0]
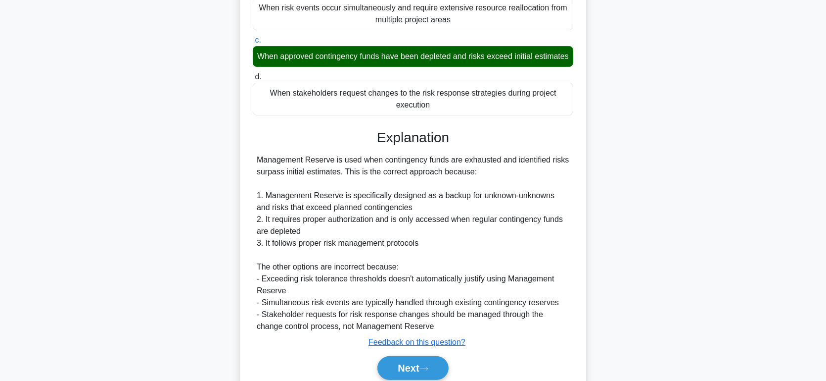
drag, startPoint x: 246, startPoint y: 53, endPoint x: 479, endPoint y: 341, distance: 370.1
click at [479, 341] on div "In EMV analysis, when should the project manager incorporate Management Reserve…" at bounding box center [413, 147] width 338 height 504
click at [479, 332] on div "Management Reserve is used when contingency funds are exhausted and identified …" at bounding box center [413, 243] width 313 height 178
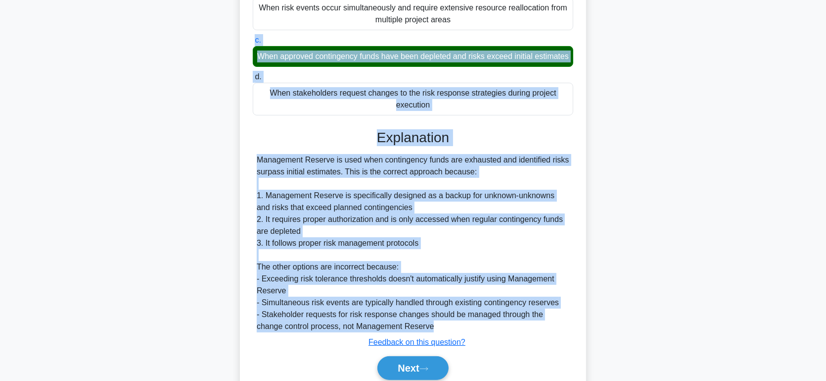
drag, startPoint x: 408, startPoint y: 339, endPoint x: 255, endPoint y: 46, distance: 331.1
click at [255, 46] on div "a. When the project's risk tolerance threshold has been exceeded and additional…" at bounding box center [413, 163] width 323 height 456
click at [569, 260] on div "Management Reserve is used when contingency funds are exhausted and identified …" at bounding box center [413, 243] width 313 height 178
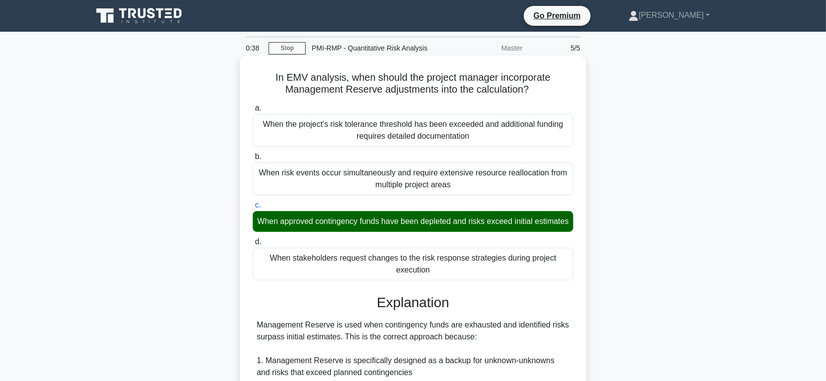
scroll to position [218, 0]
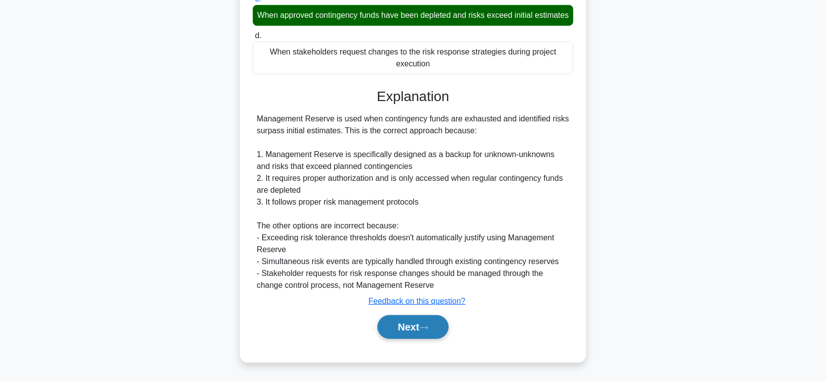
click at [401, 327] on button "Next" at bounding box center [413, 327] width 71 height 24
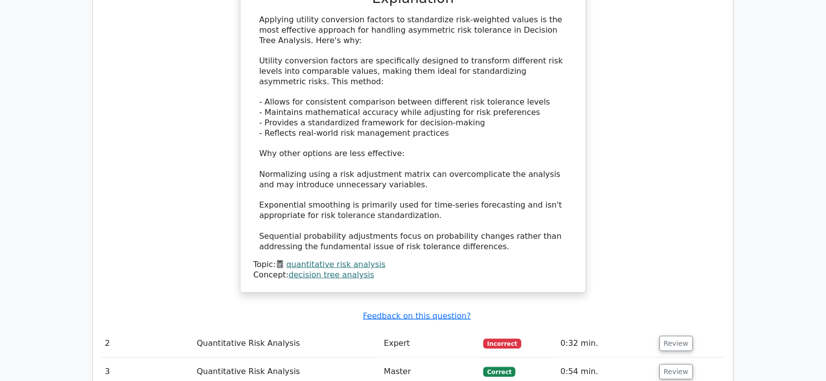
scroll to position [1154, 0]
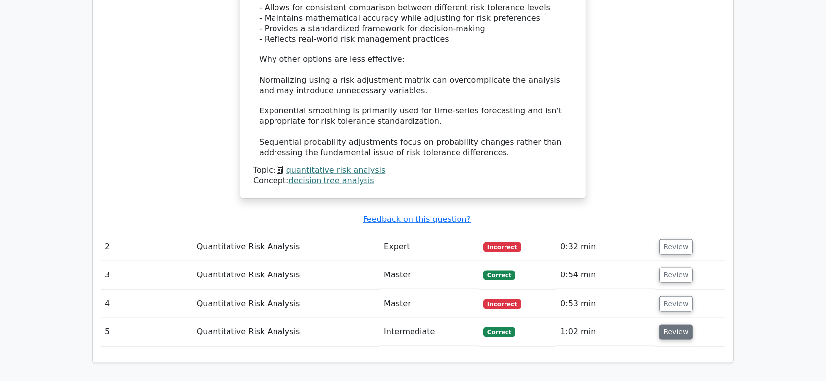
click at [672, 324] on button "Review" at bounding box center [677, 331] width 34 height 15
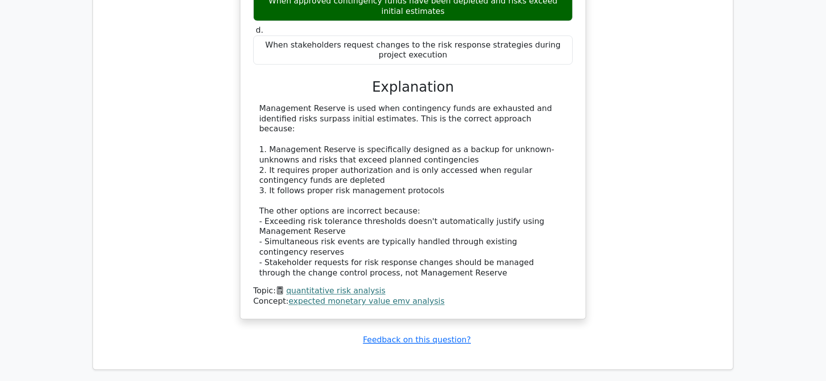
scroll to position [1565, 0]
